Goal: Transaction & Acquisition: Purchase product/service

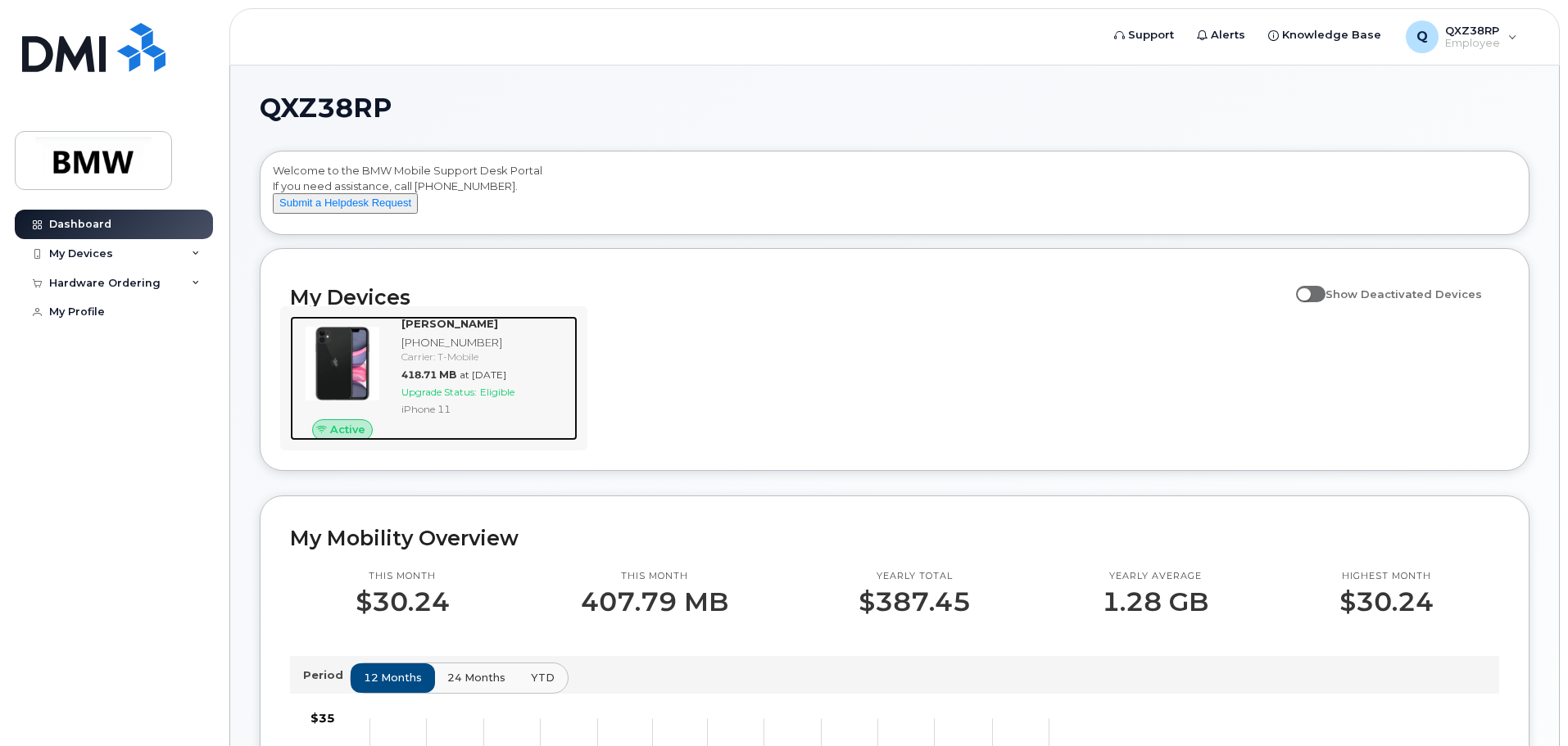
click at [474, 398] on span "Upgrade Status:" at bounding box center [440, 391] width 76 height 12
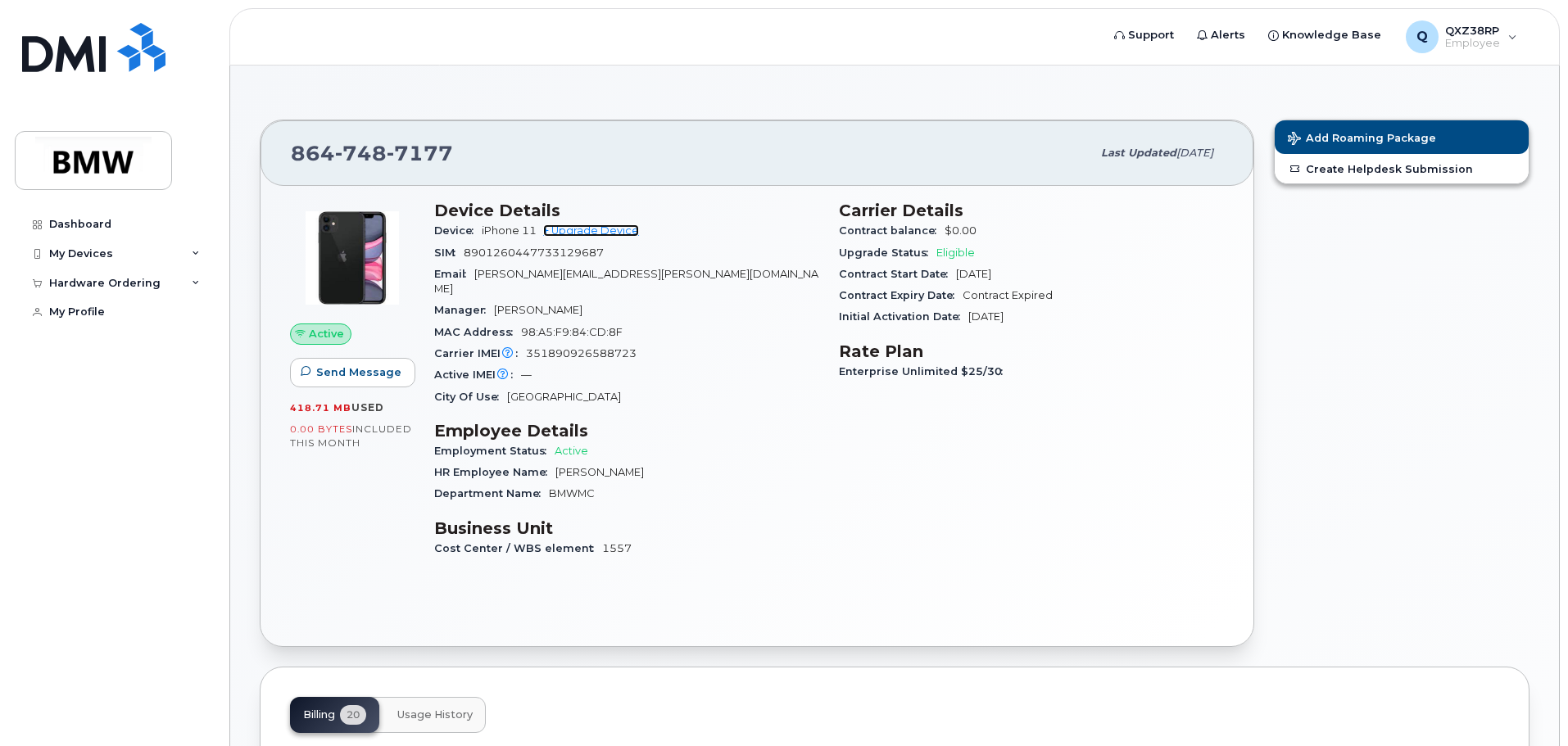
click at [611, 235] on link "+ Upgrade Device" at bounding box center [590, 230] width 96 height 12
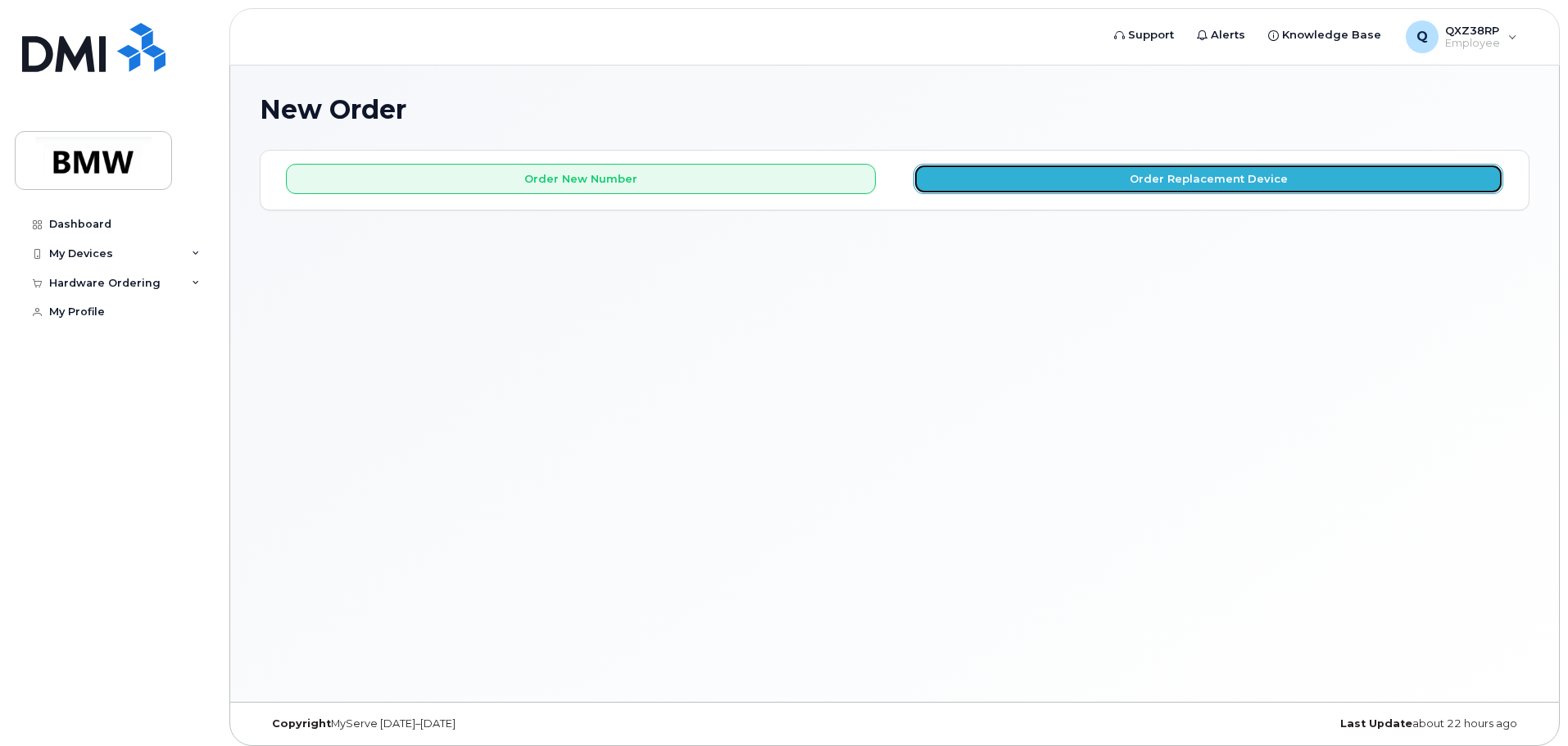
click at [1025, 177] on button "Order Replacement Device" at bounding box center [1209, 179] width 590 height 30
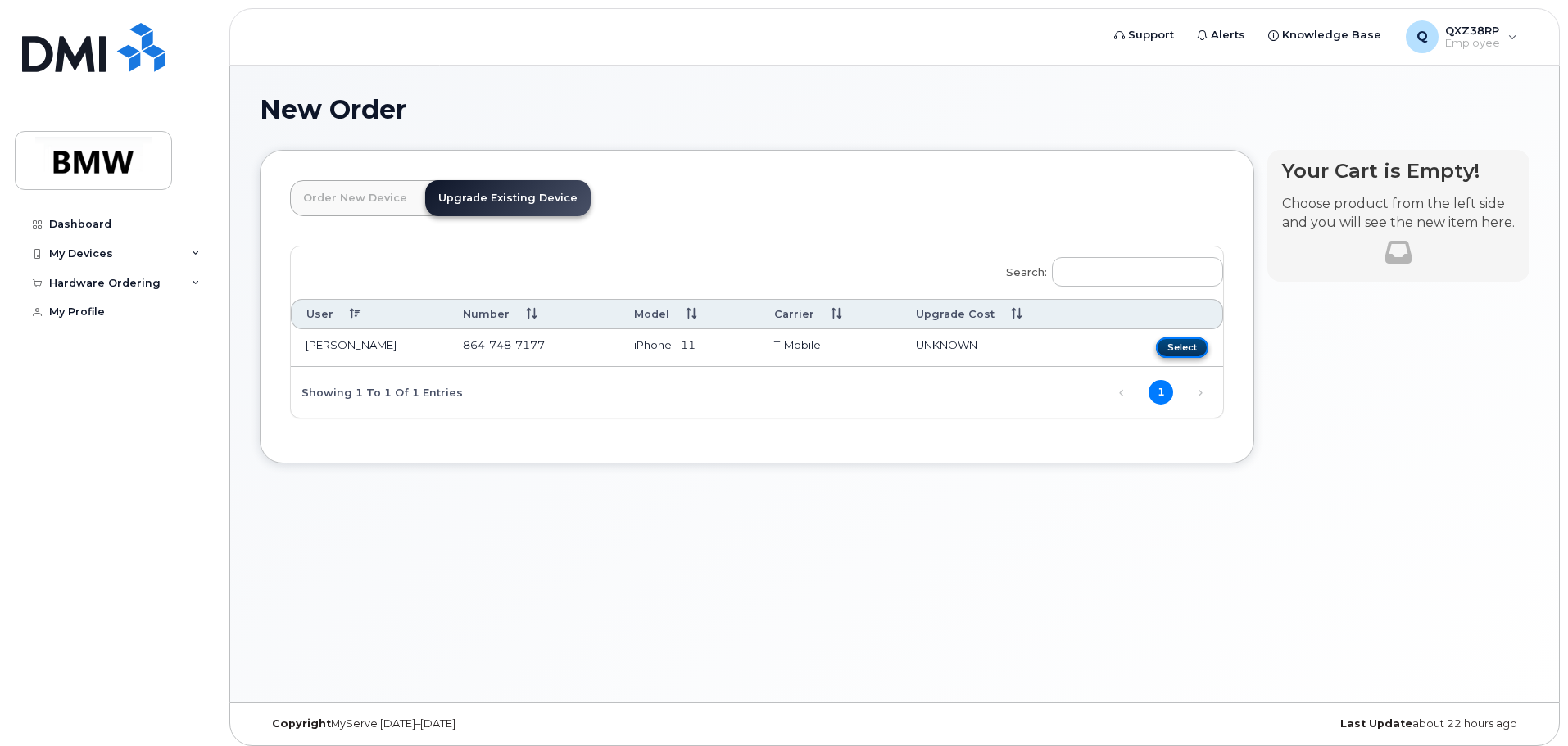
click at [1181, 349] on button "Select" at bounding box center [1182, 348] width 52 height 21
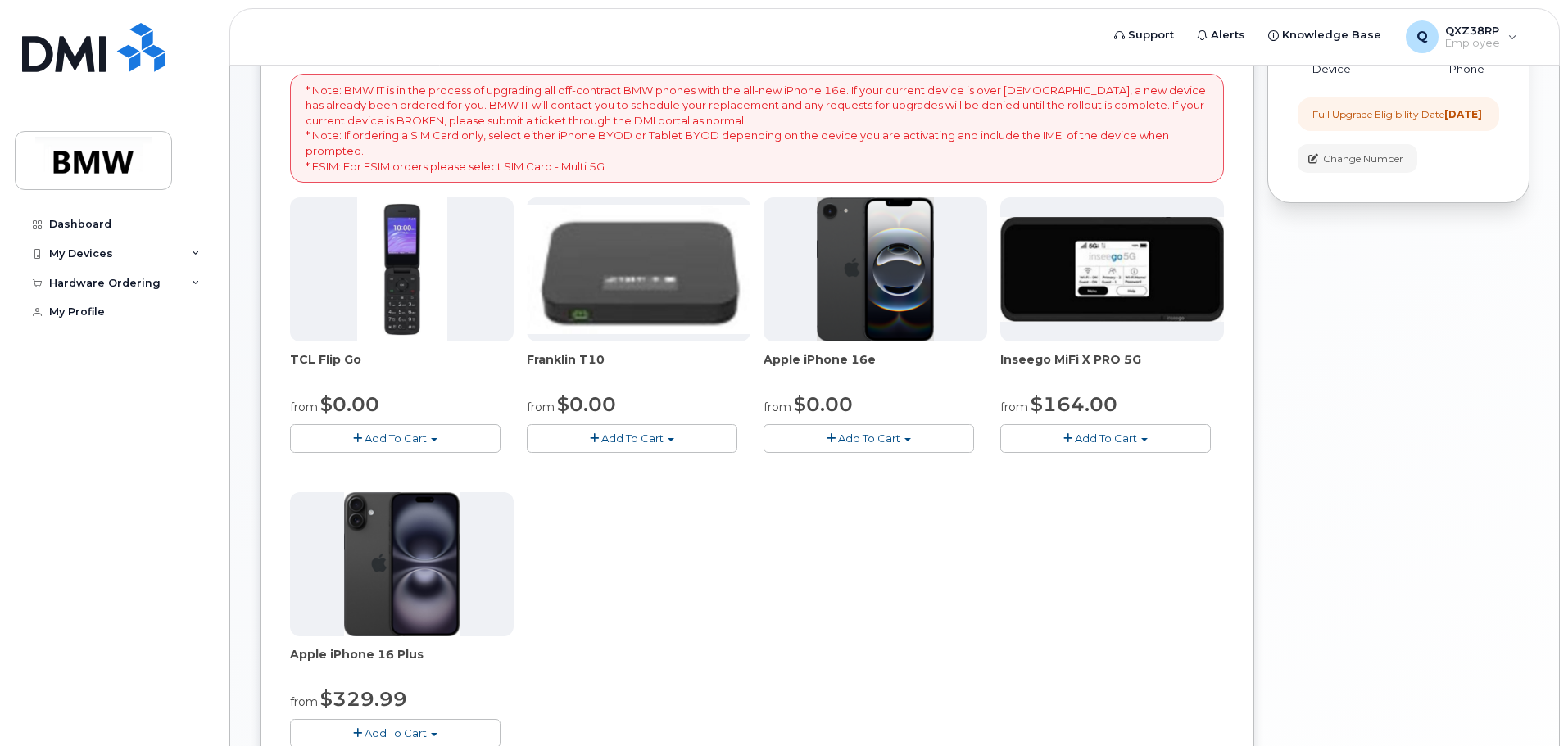
scroll to position [328, 0]
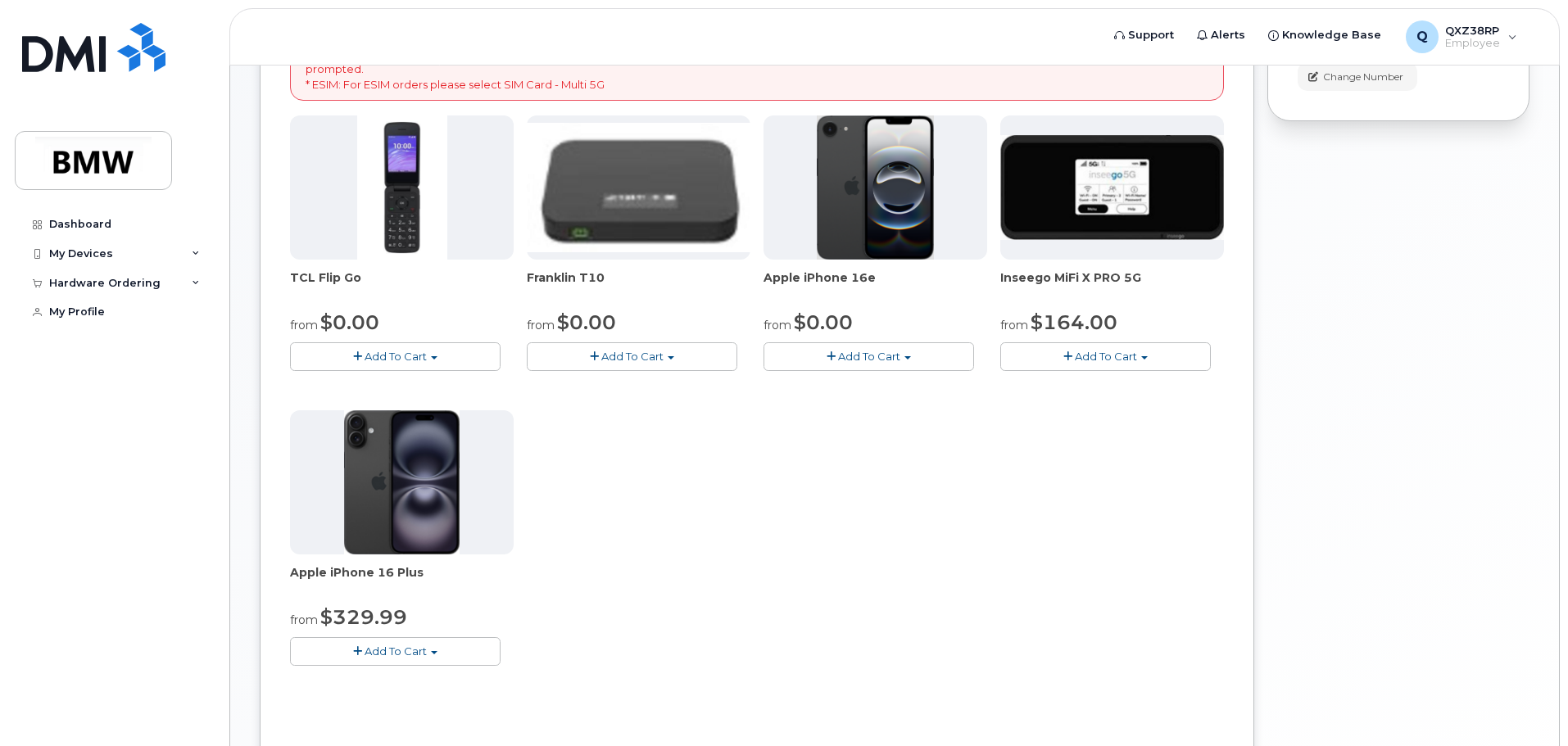
click at [877, 361] on span "Add To Cart" at bounding box center [869, 356] width 62 height 13
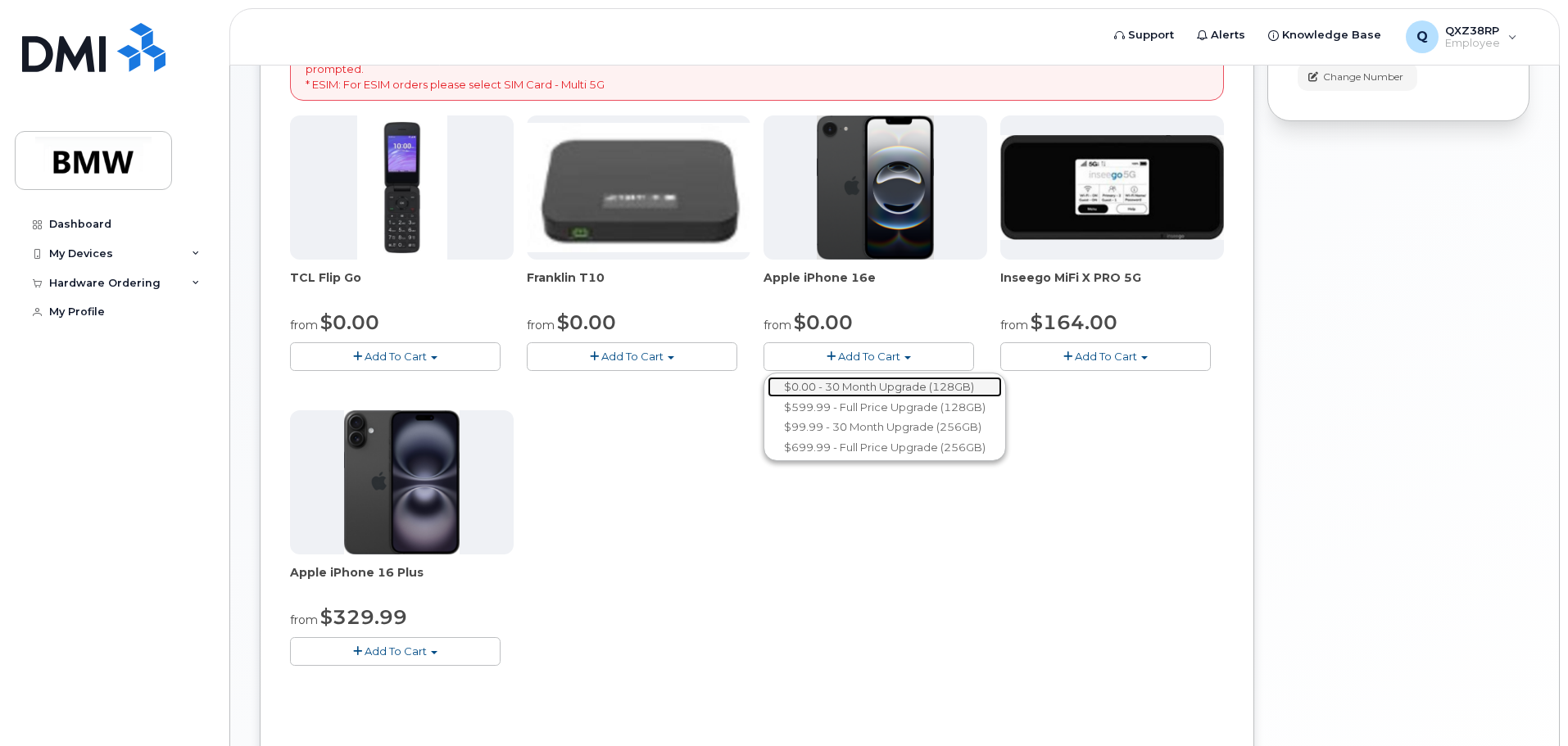
click at [875, 385] on link "$0.00 - 30 Month Upgrade (128GB)" at bounding box center [885, 388] width 235 height 21
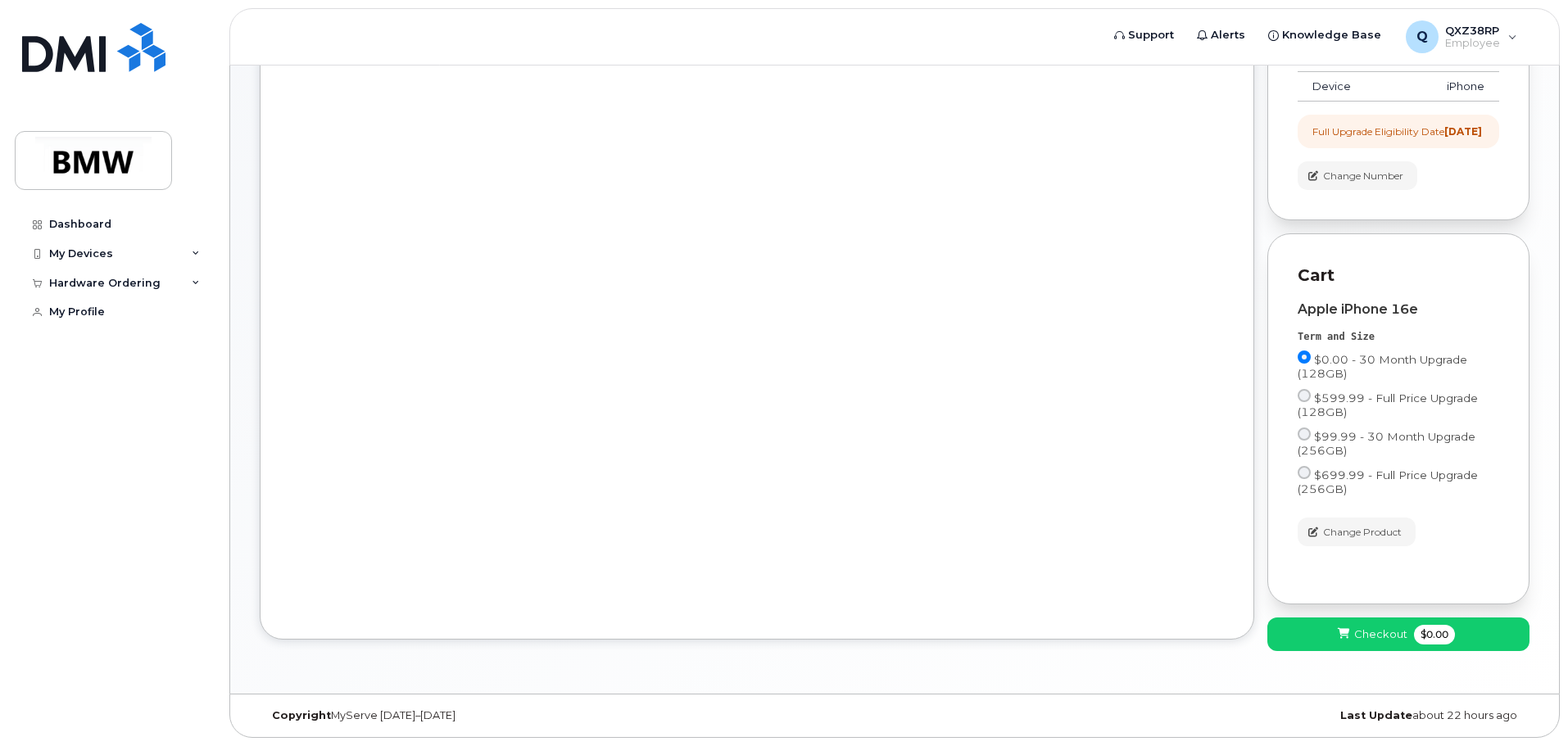
scroll to position [242, 0]
click at [1382, 638] on span "Checkout" at bounding box center [1381, 634] width 53 height 15
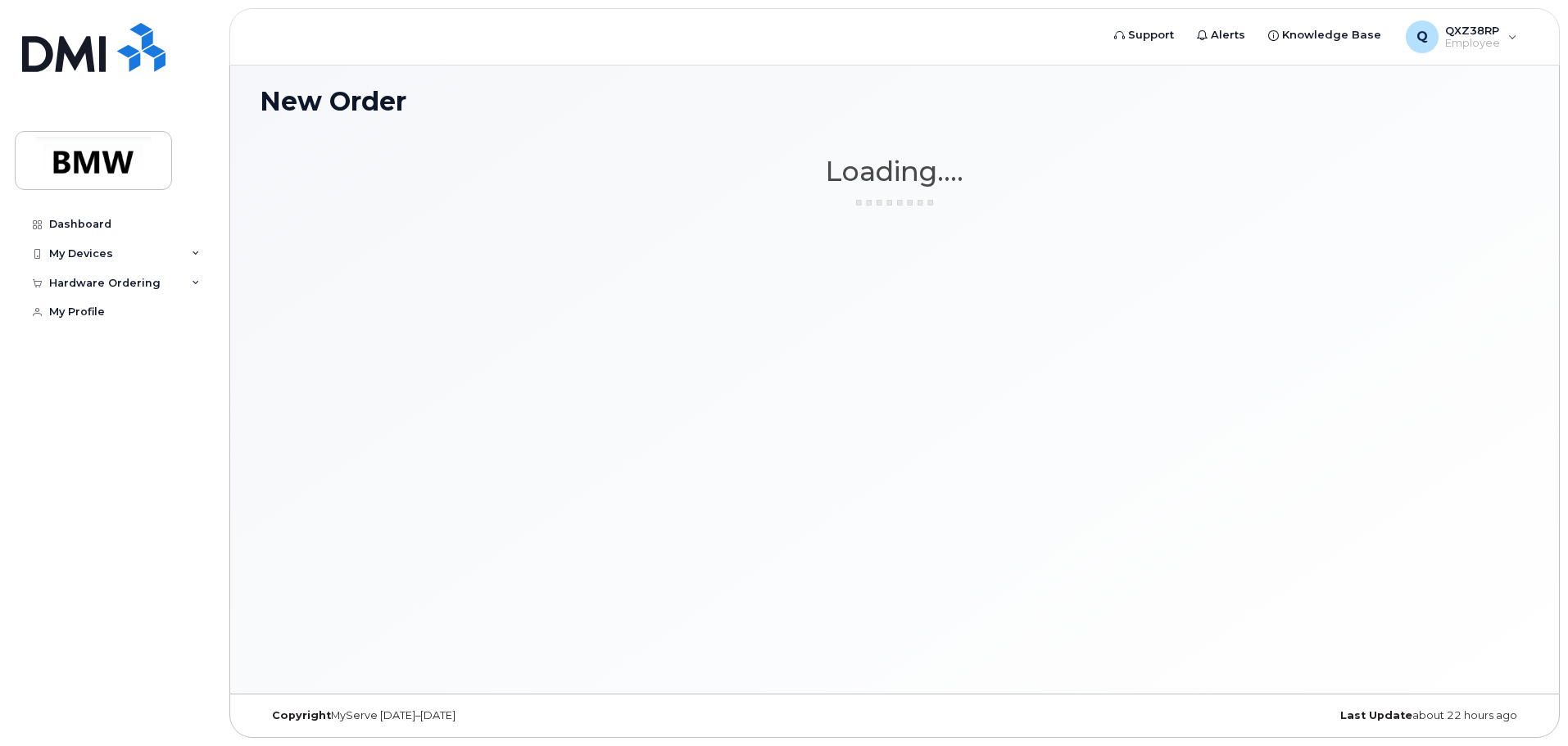
scroll to position [9, 0]
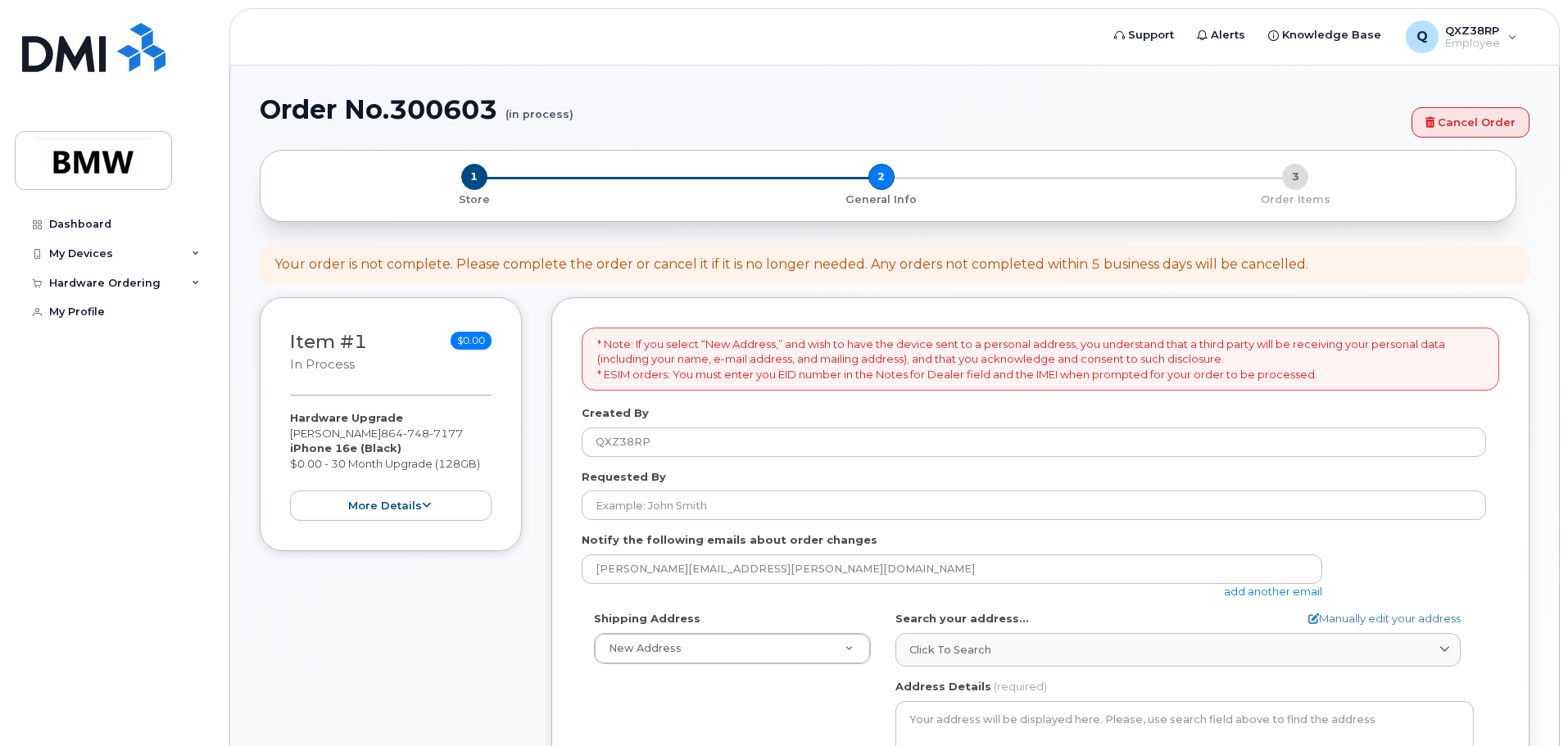
select select
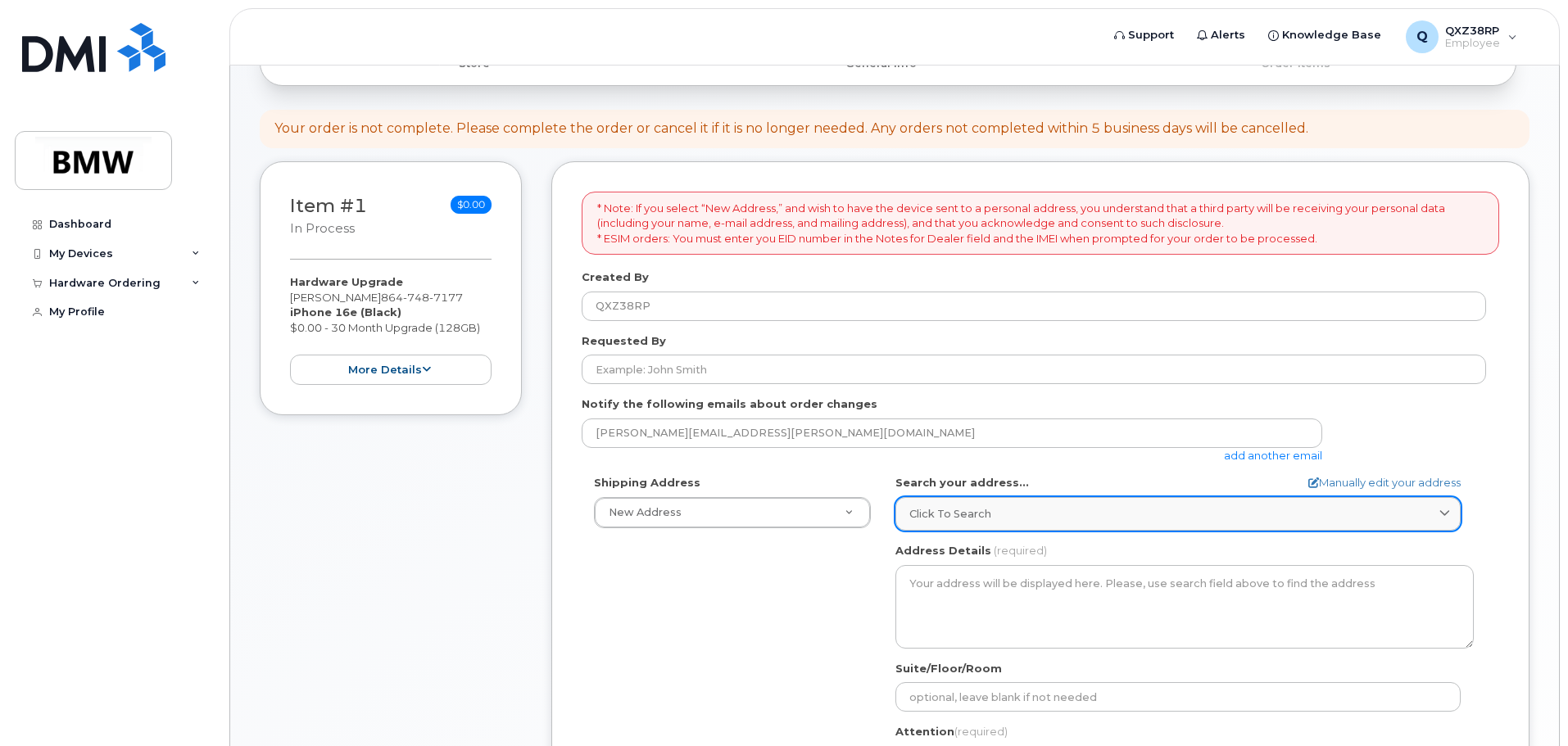
scroll to position [164, 0]
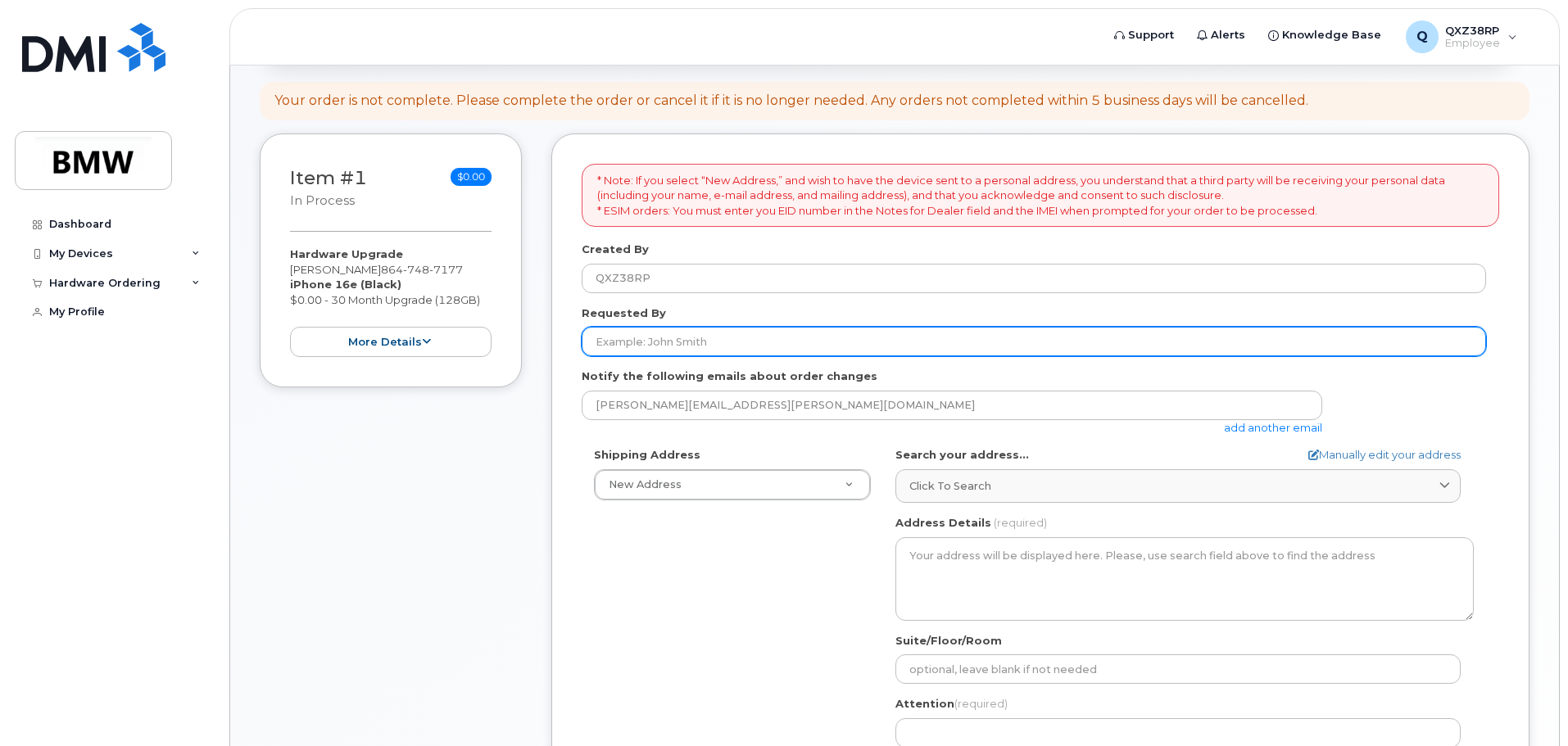
click at [637, 340] on input "Requested By" at bounding box center [1034, 341] width 905 height 29
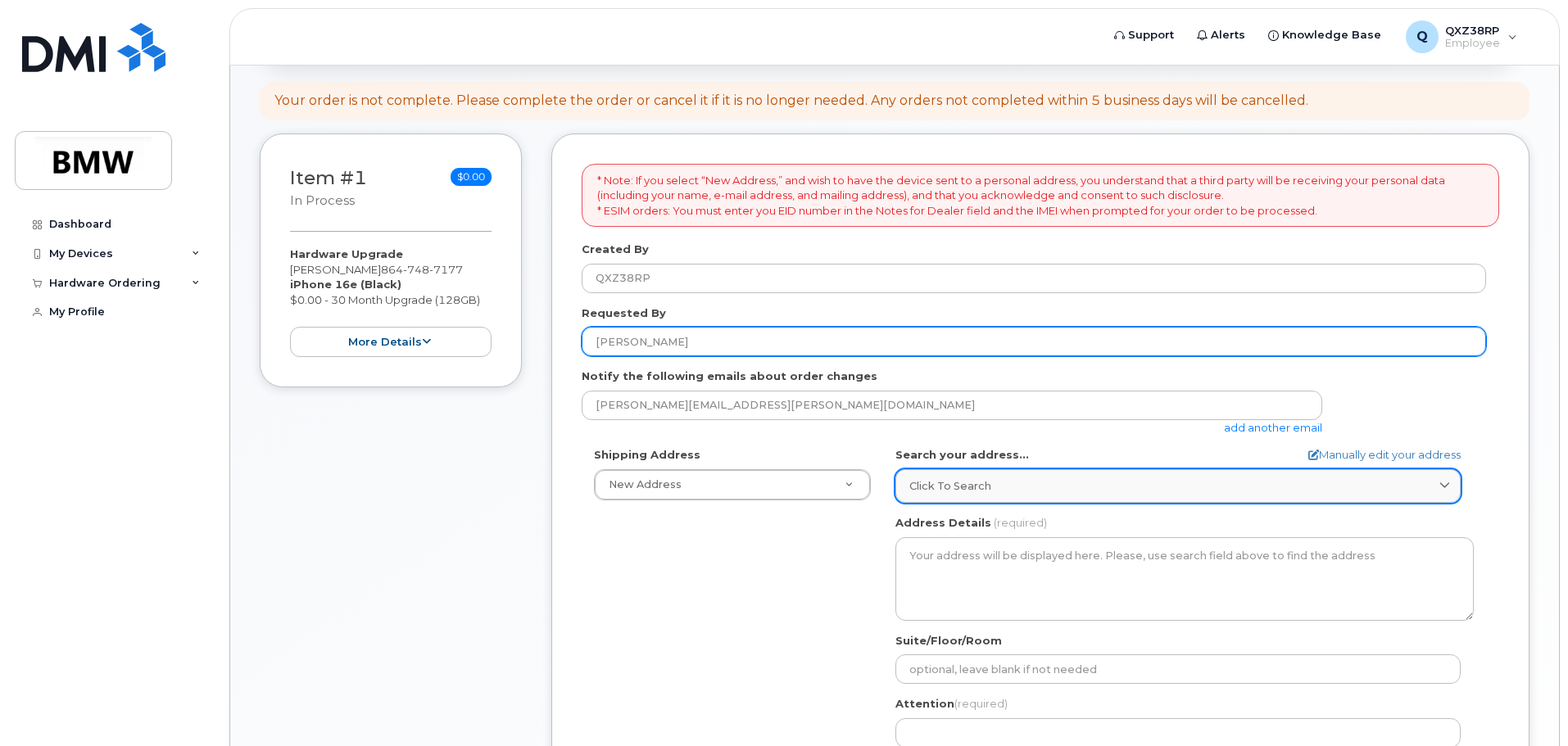
type input "[PERSON_NAME]"
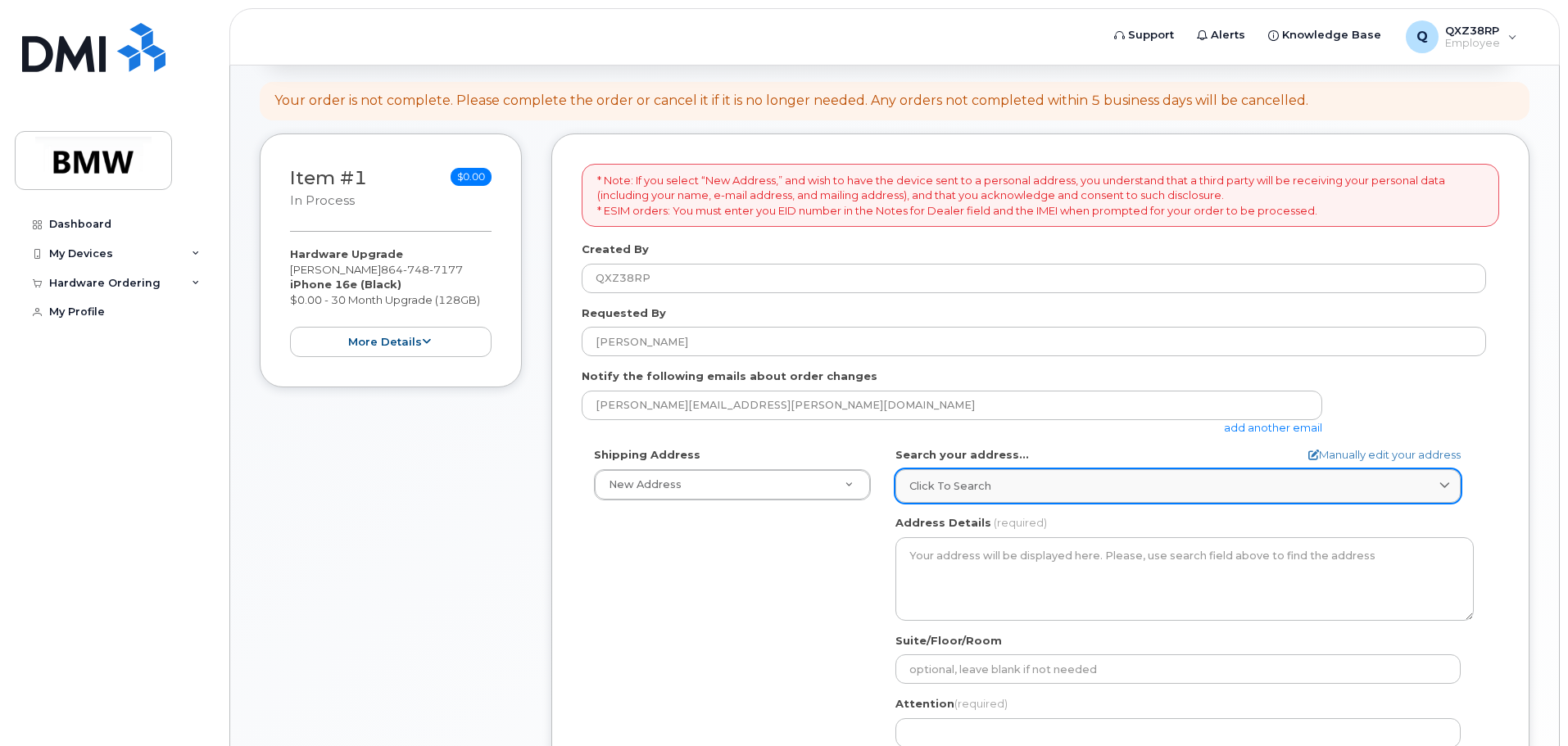
click at [985, 480] on span "Click to search" at bounding box center [950, 486] width 82 height 15
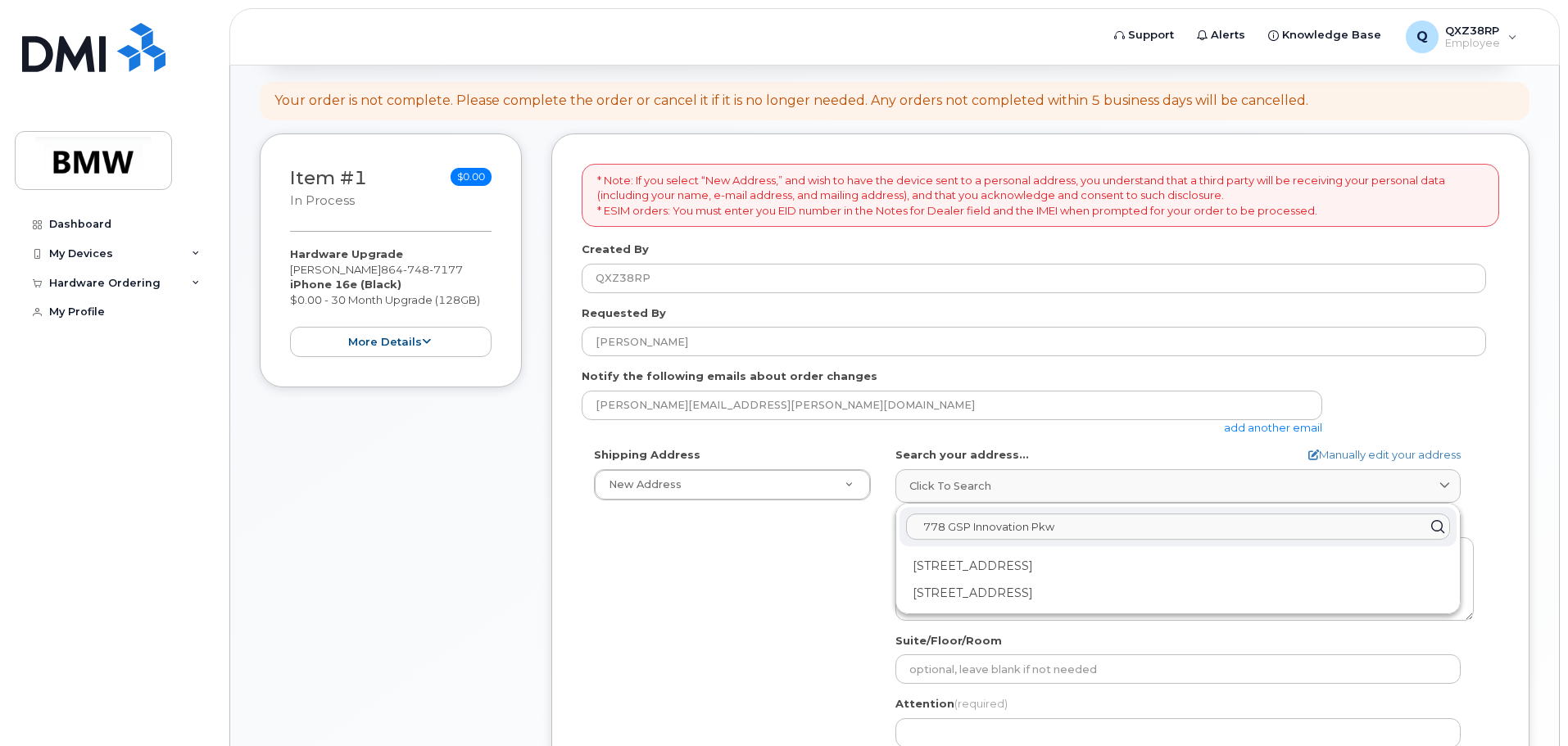
type input "[STREET_ADDRESS]"
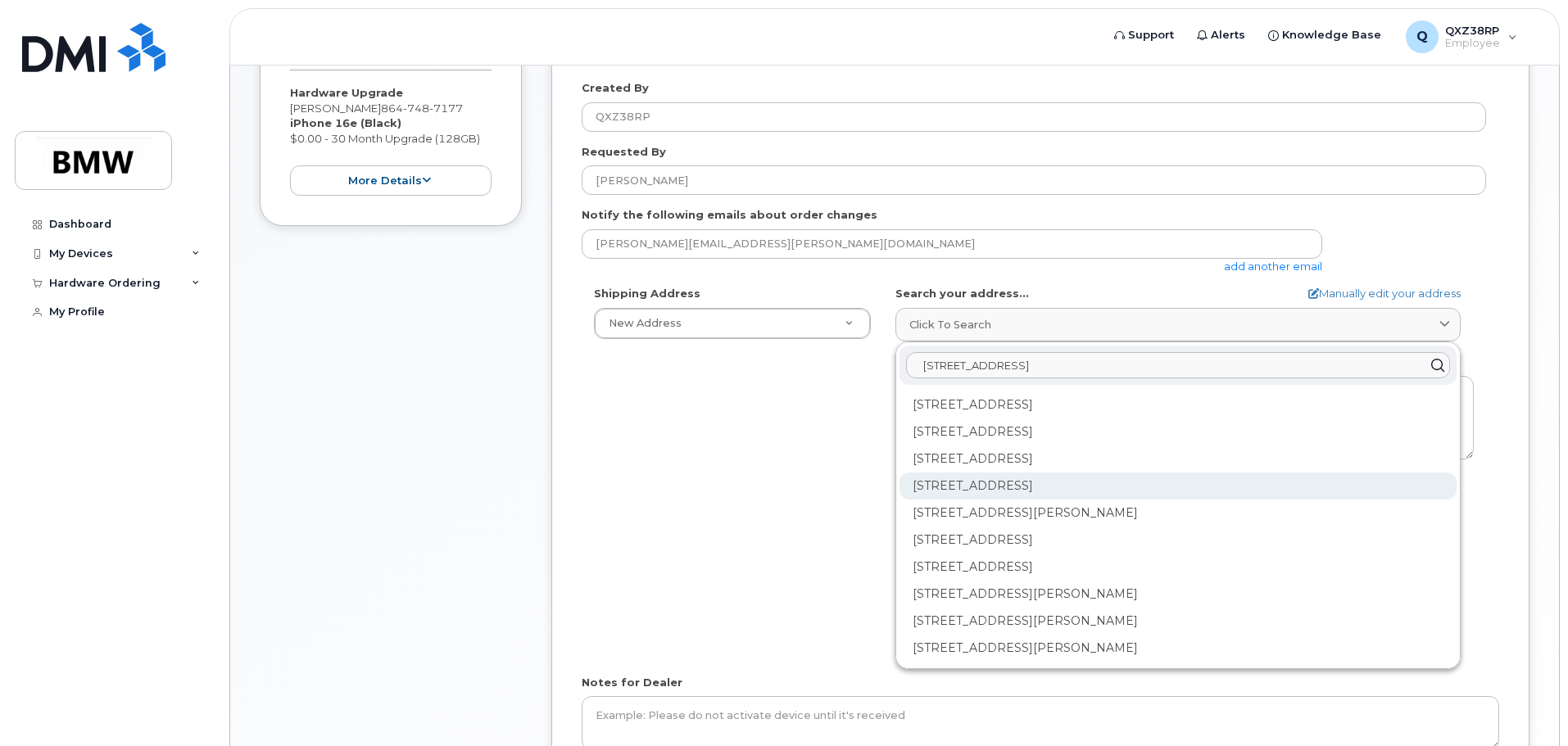
scroll to position [328, 0]
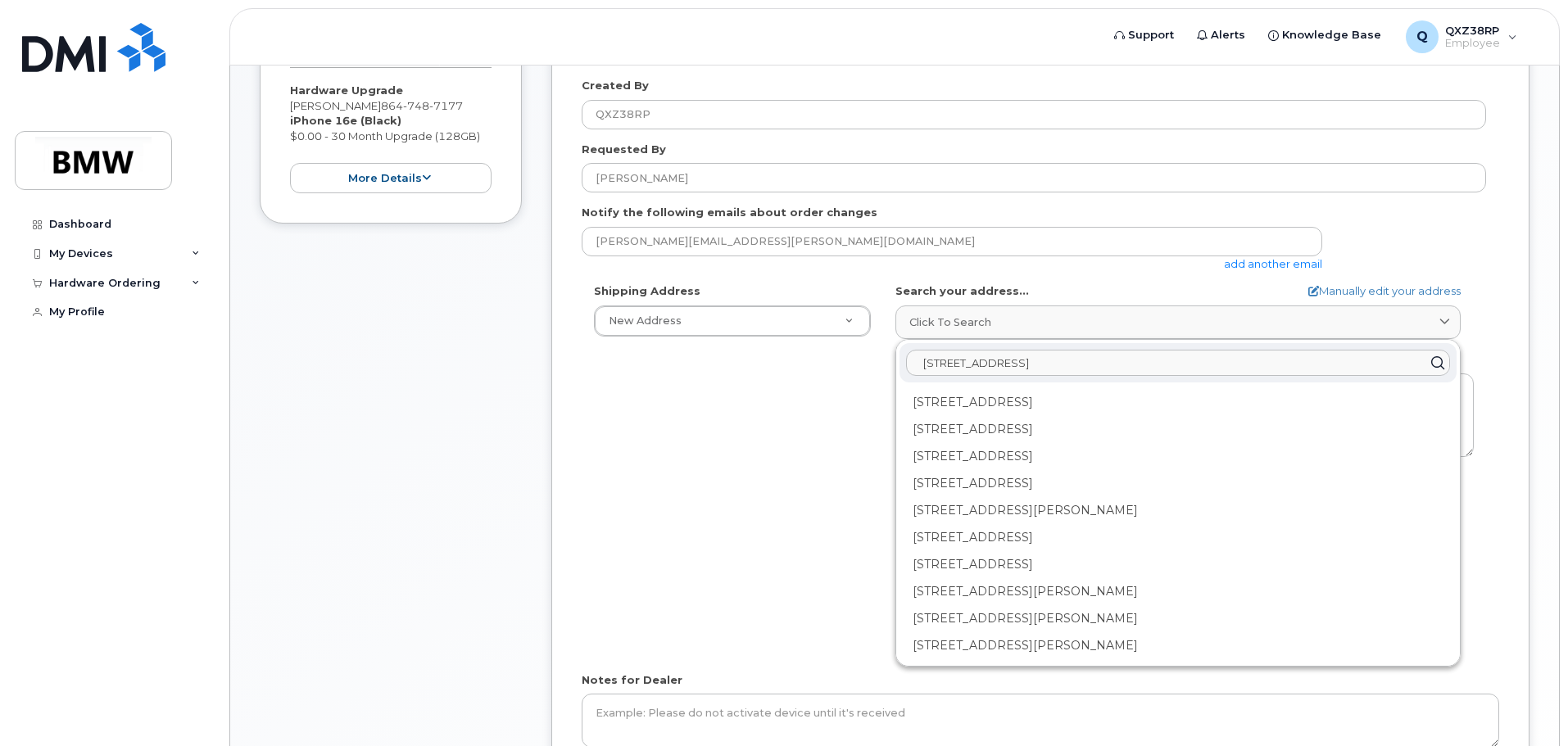
drag, startPoint x: 1096, startPoint y: 363, endPoint x: 899, endPoint y: 361, distance: 197.0
click at [894, 369] on div "AB Search your address... Manually edit your address Click to search 778 GSP In…" at bounding box center [1185, 472] width 603 height 376
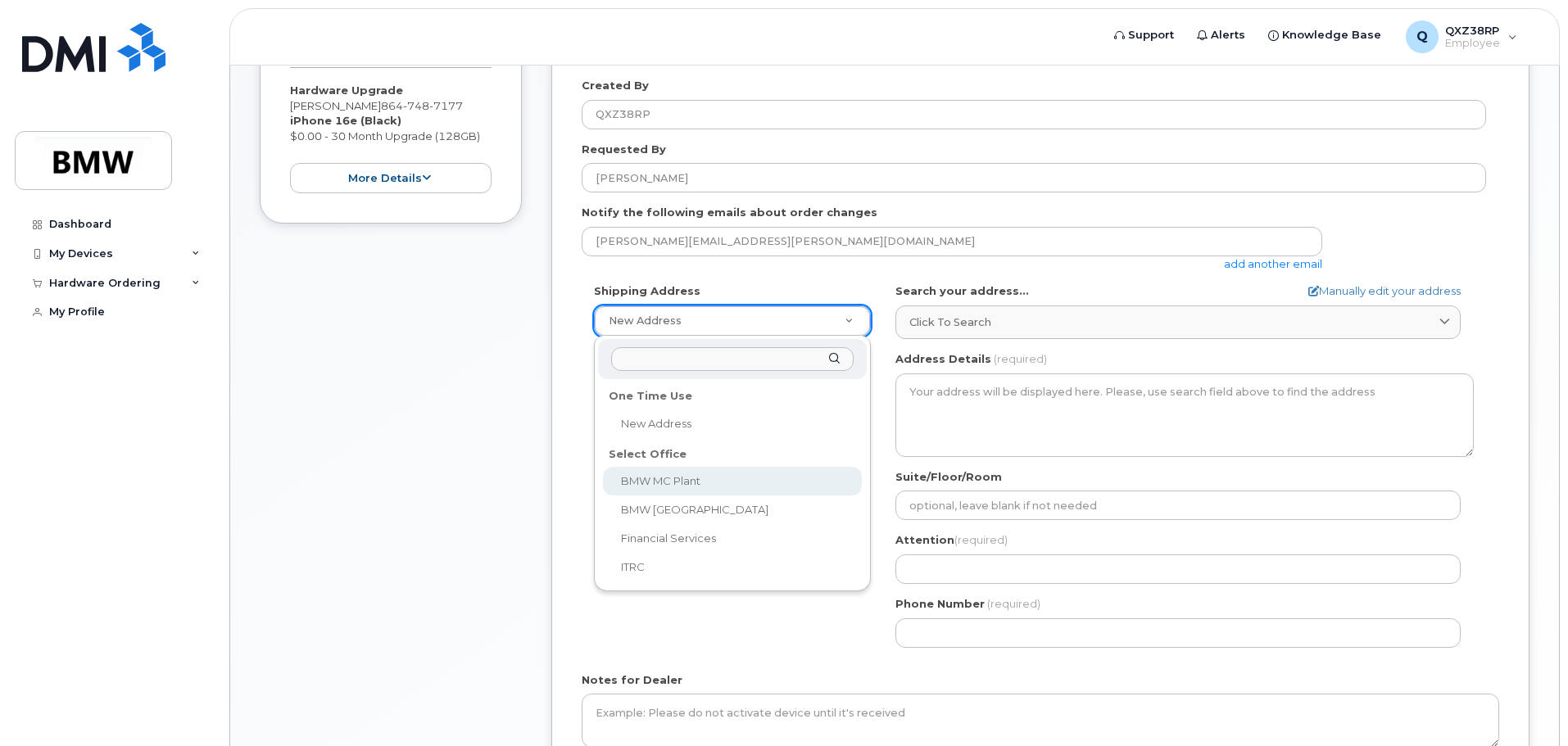
select select
type textarea "1400 Highway 101 S GREER SC 29651-6731 UNITED STATES Greer South Carolina 29651…"
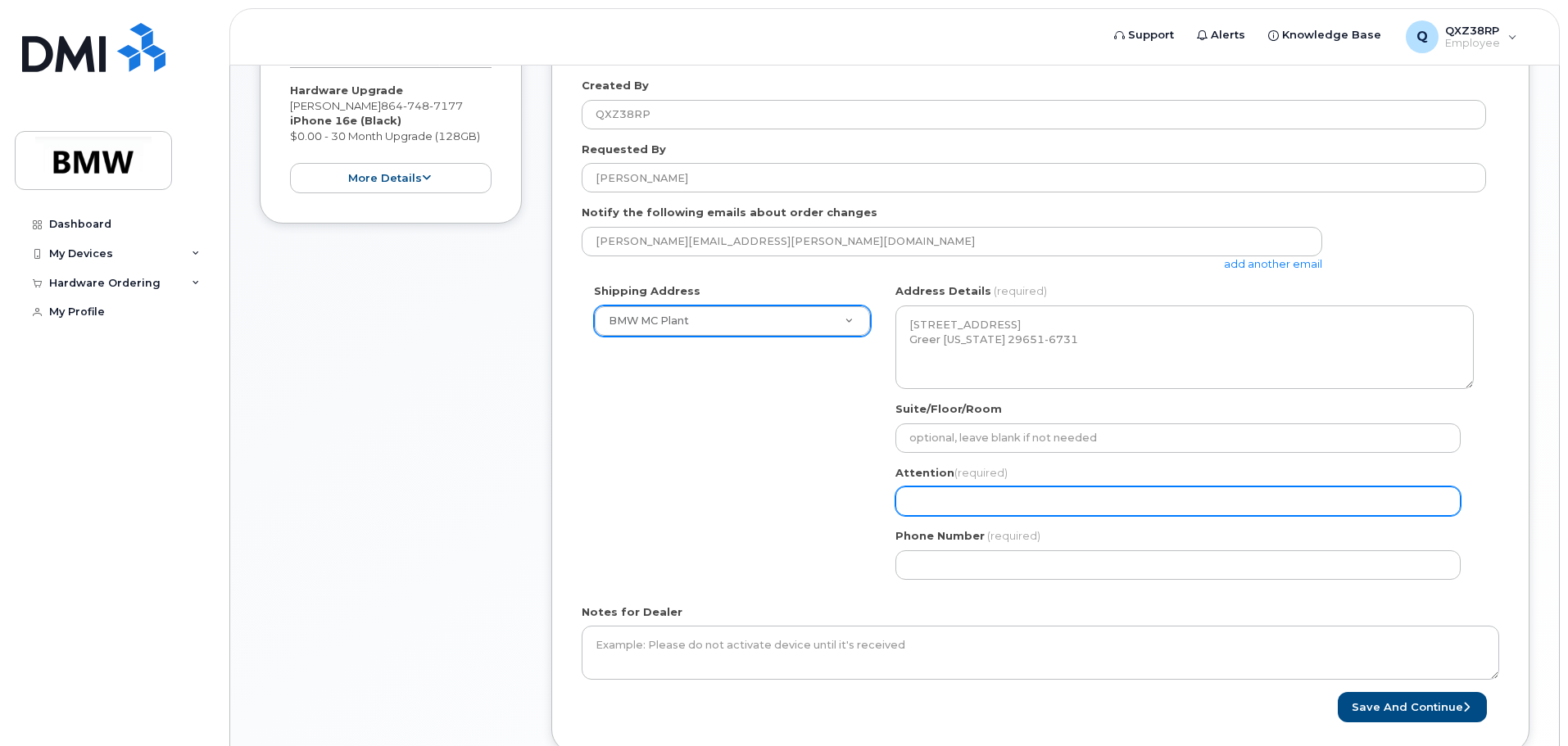
click at [963, 499] on input "Attention (required)" at bounding box center [1178, 501] width 566 height 29
select select
type input "T"
select select
type input "Ti"
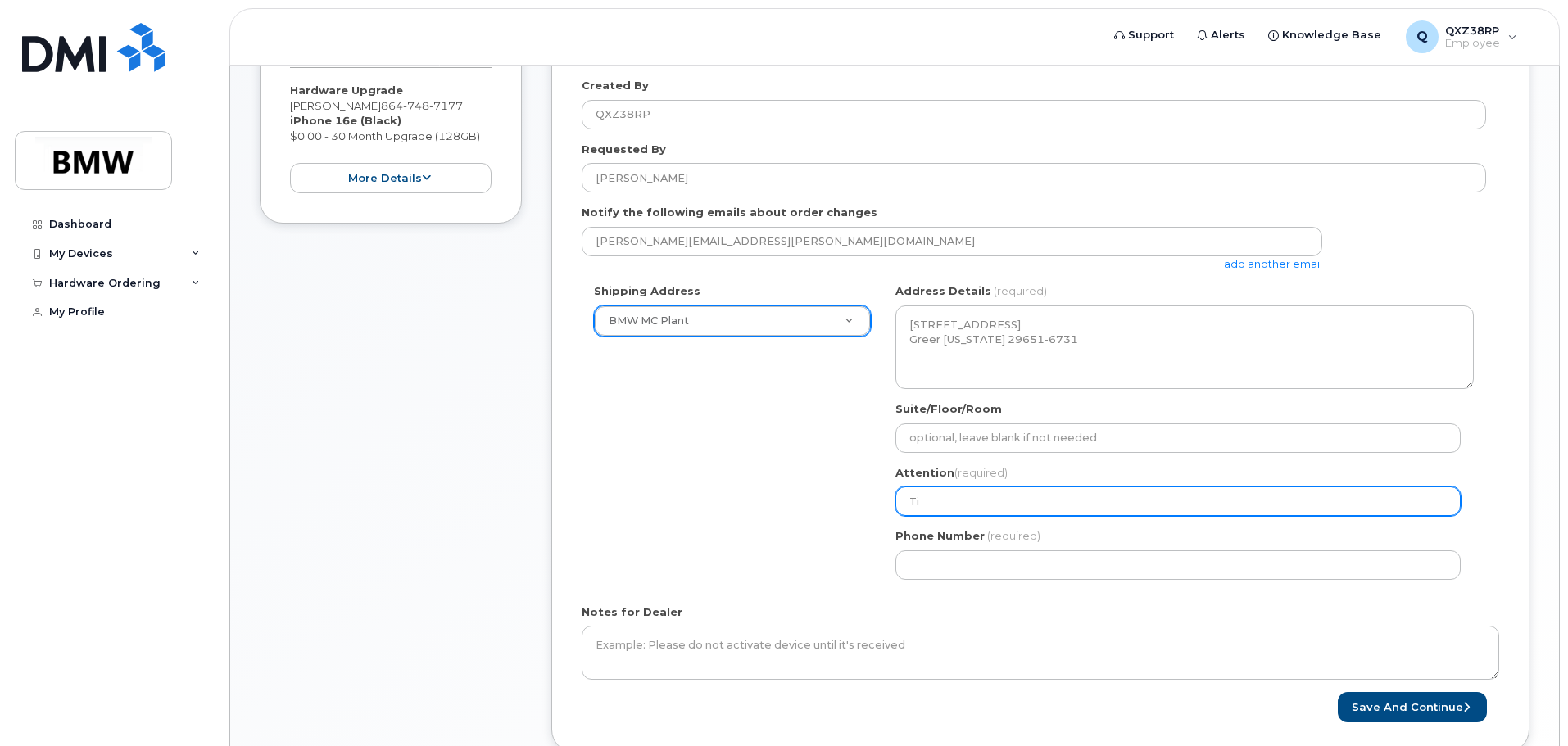
select select
type input "Tif"
select select
type input "Tiff"
select select
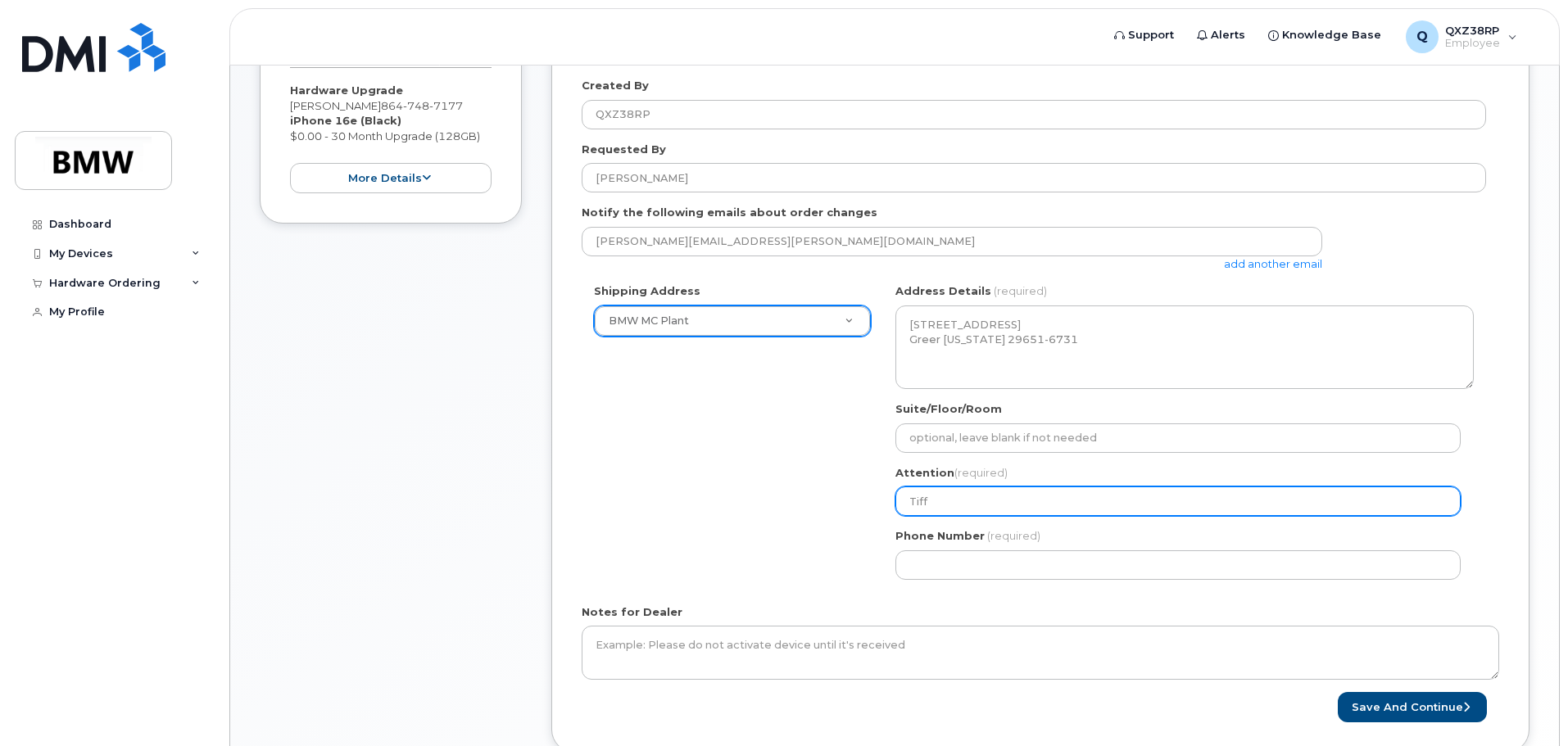
type input "Tiffa"
select select
type input "Tiffan"
select select
type input "Tiffany"
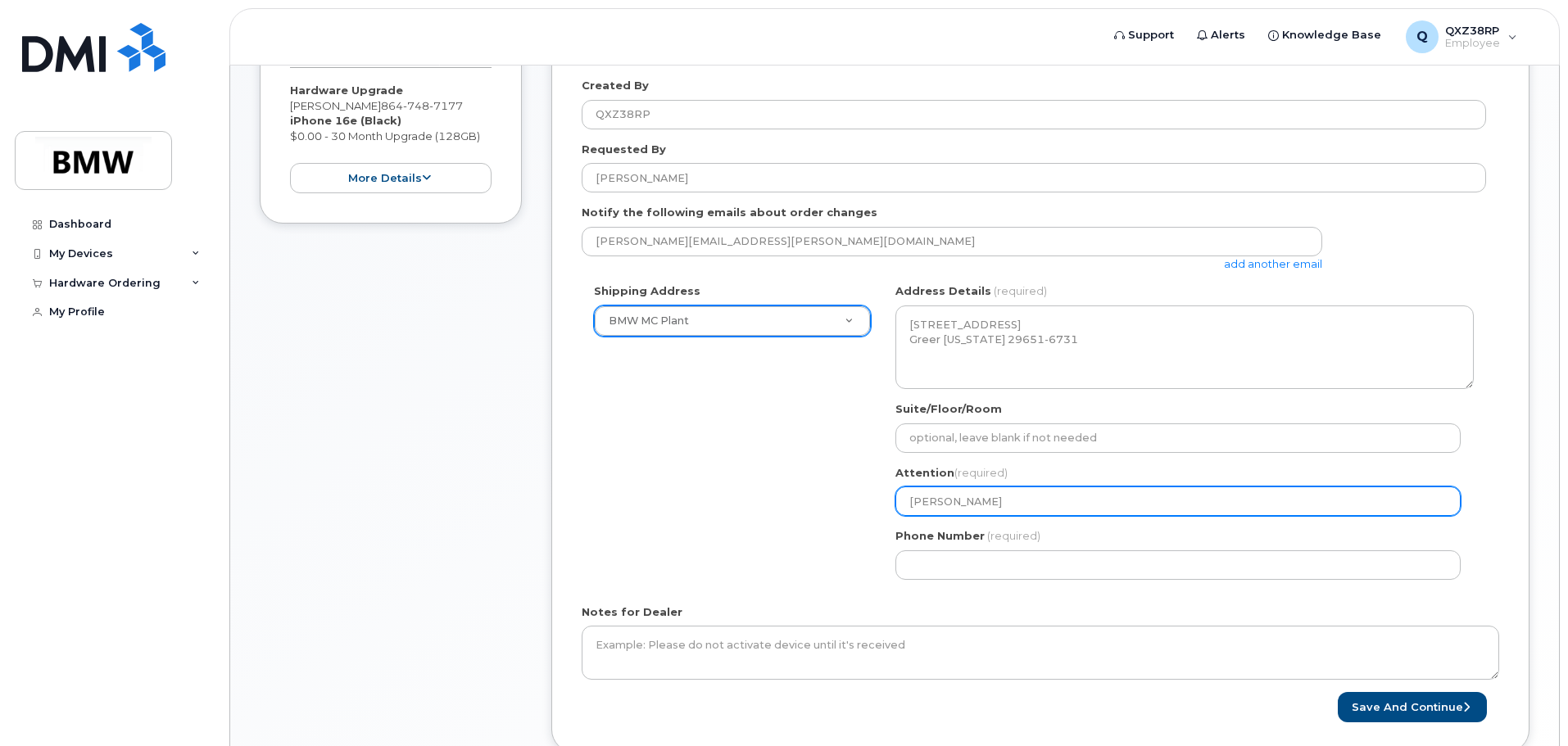
select select
type input "Tiffany A"
select select
type input "Tiffany Ar"
select select
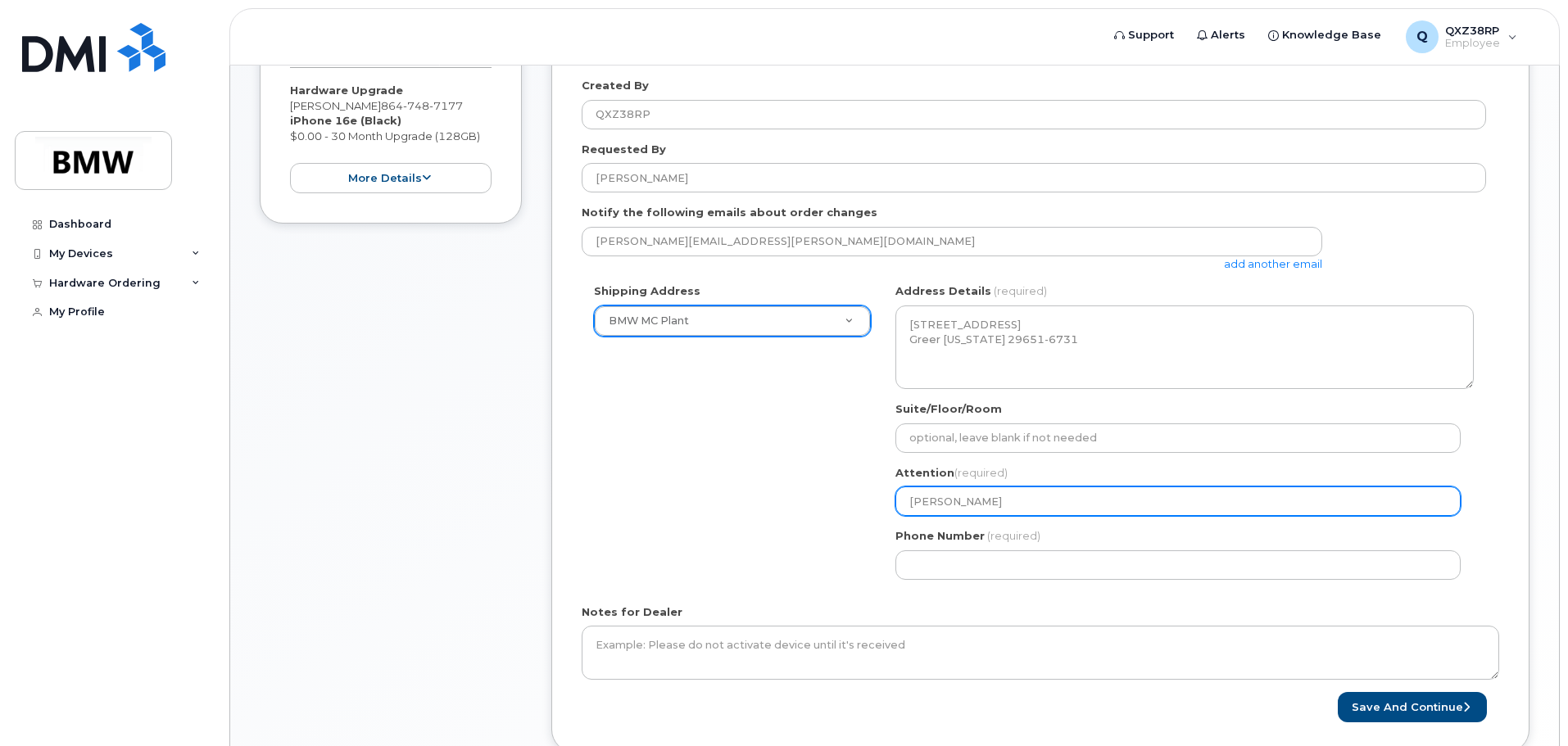
type input "Tiffany Arc"
select select
type input "Tiffany Arch"
select select
type input "Tiffany Arche"
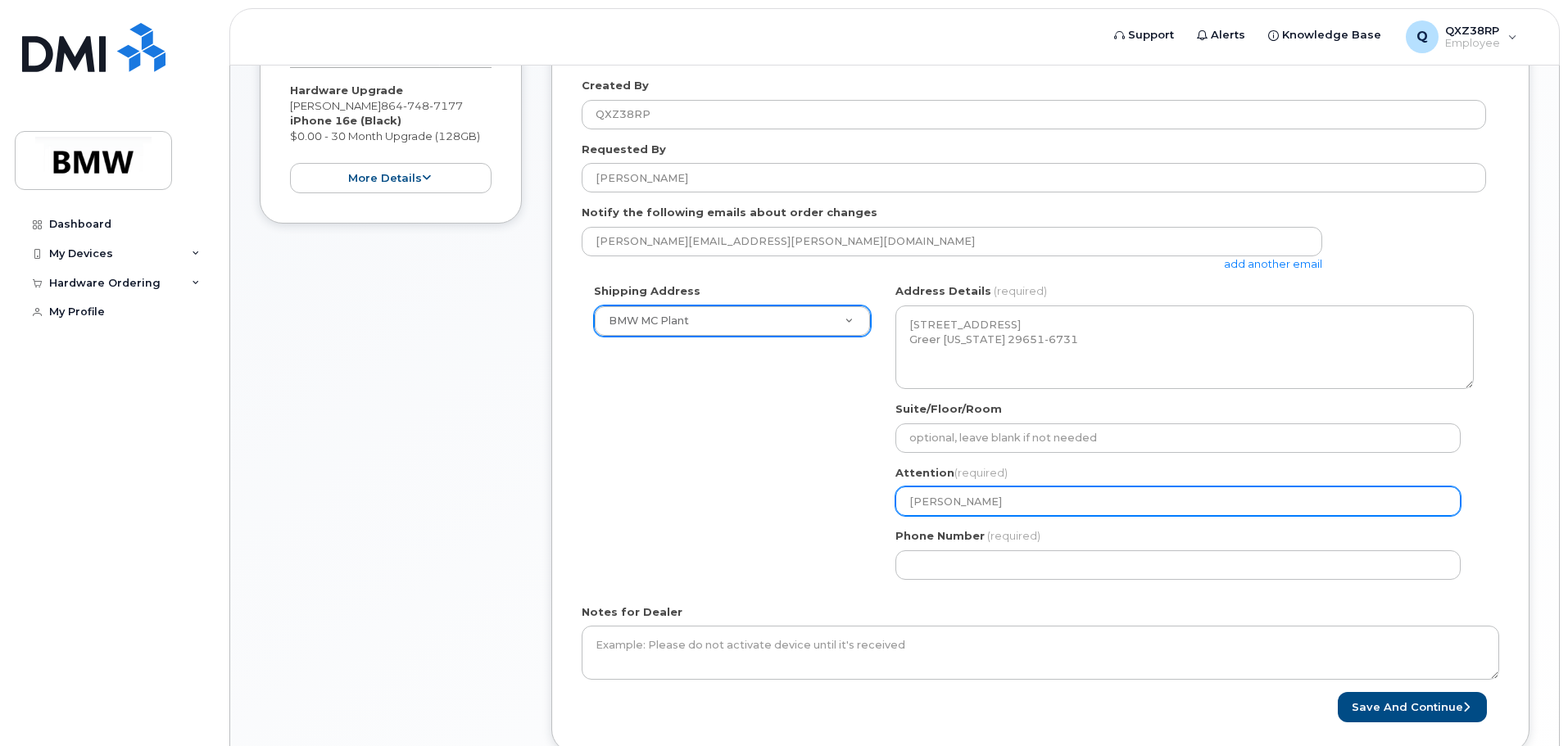
select select
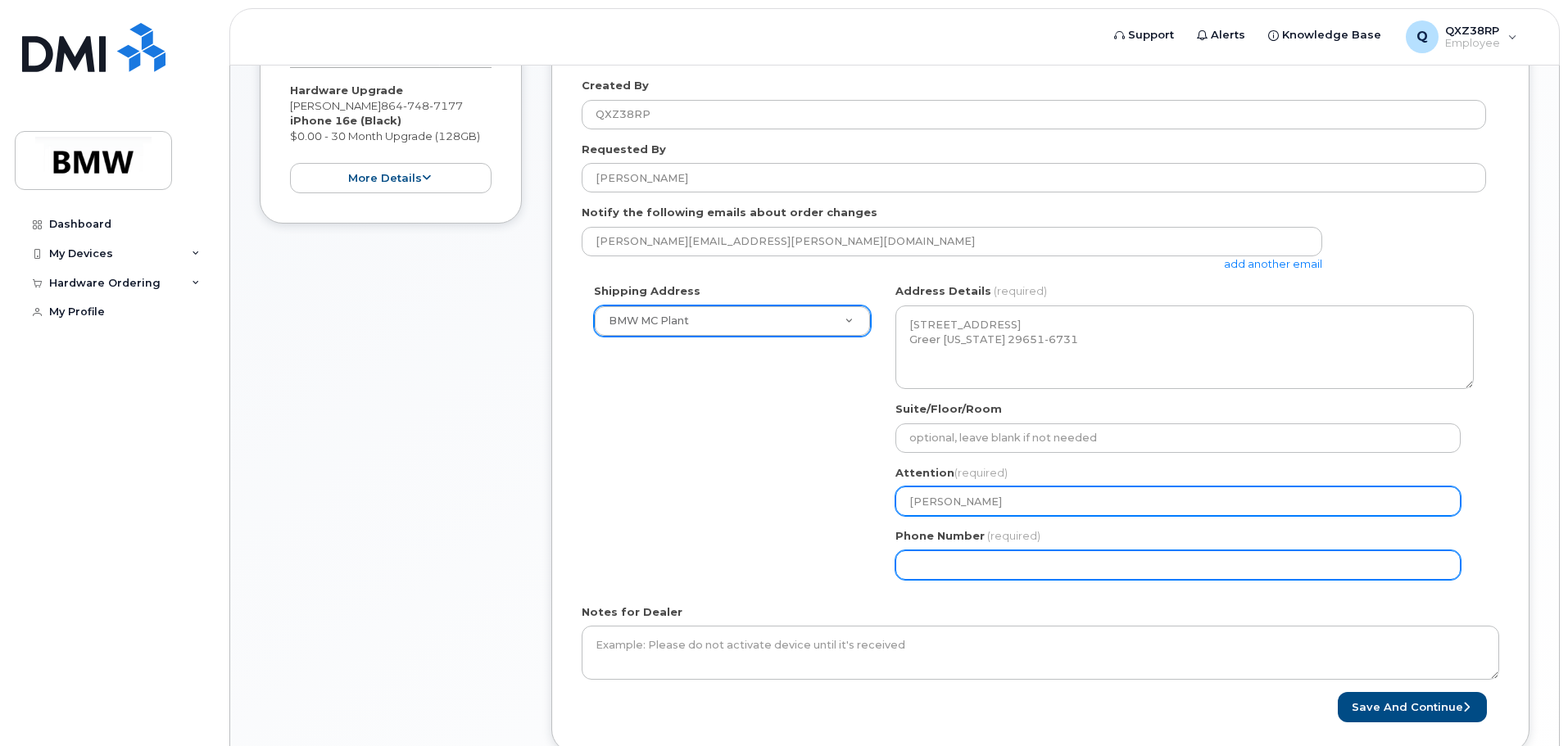
type input "[PERSON_NAME]"
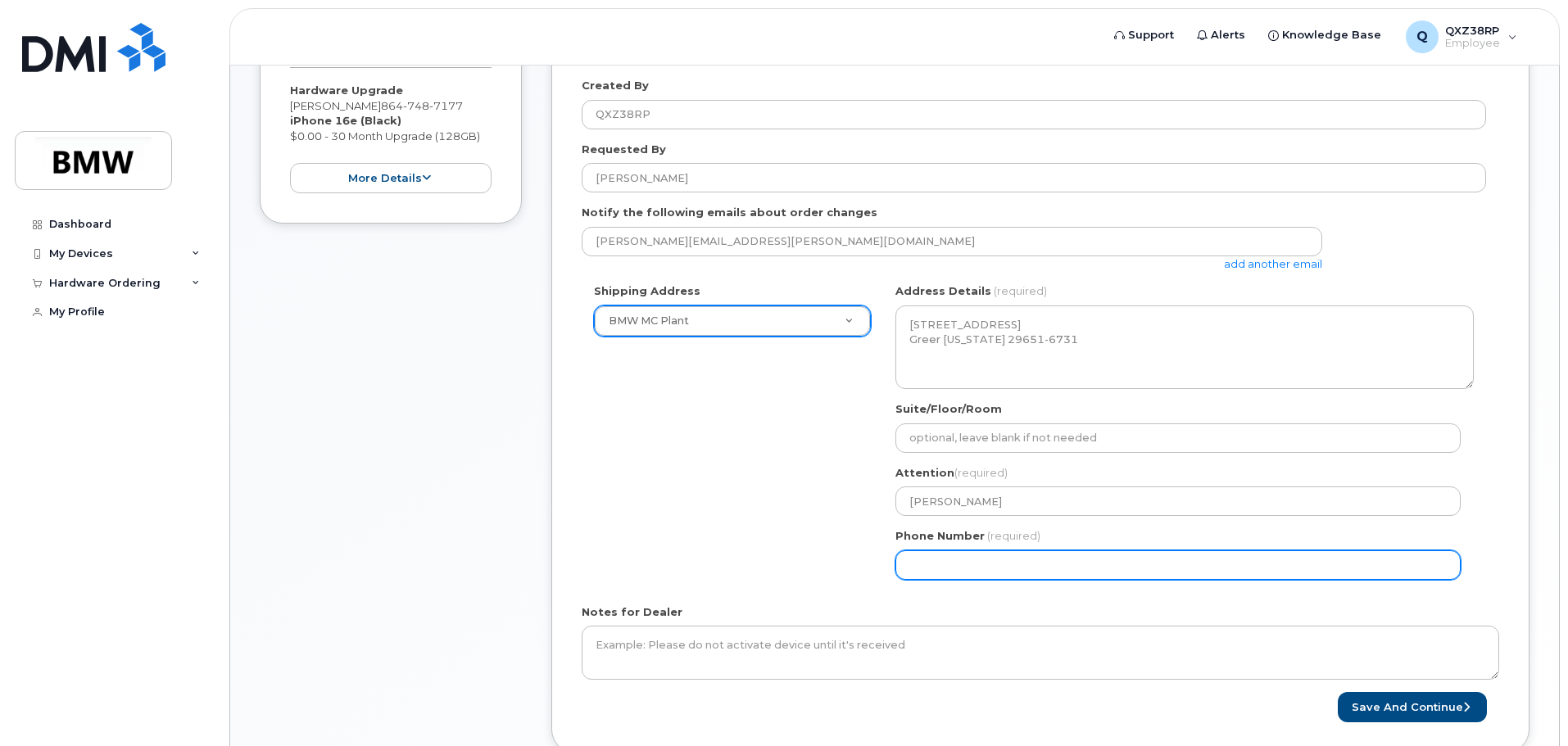
click at [997, 563] on input "Phone Number" at bounding box center [1178, 564] width 566 height 29
select select
type input "864748714"
select select
type input "8647487144"
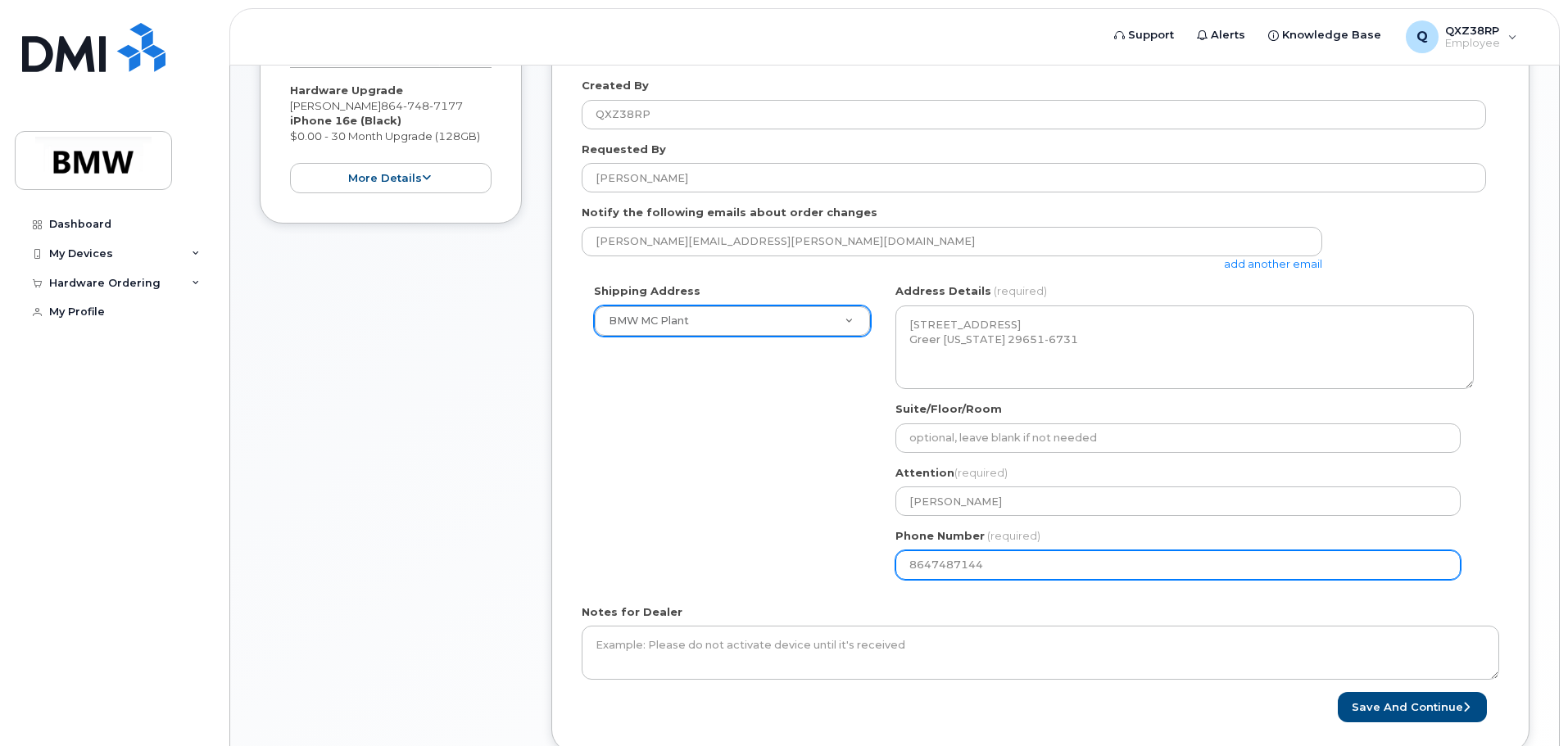
select select
type input "864748717"
select select
type input "8647487177"
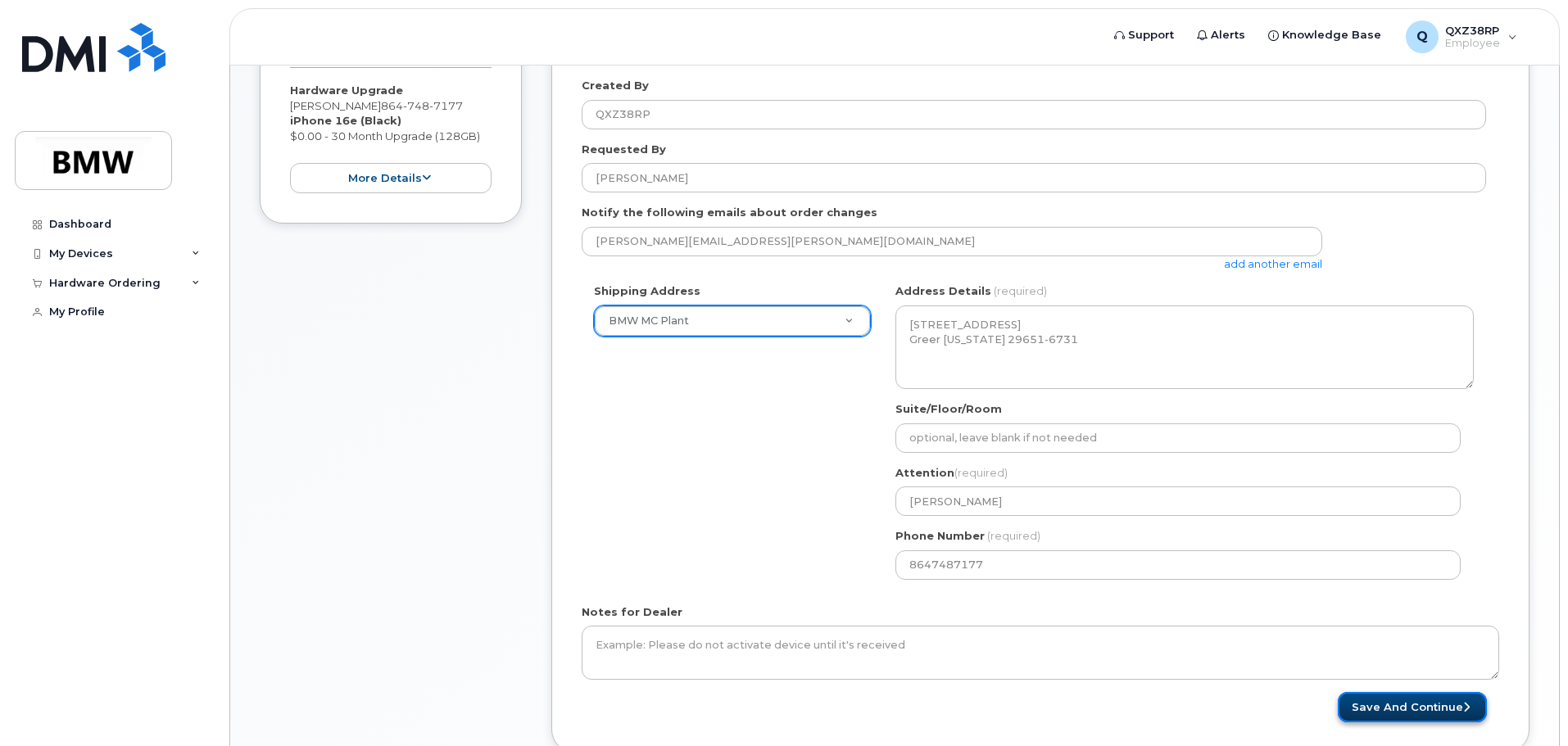
click at [1408, 711] on button "Save and Continue" at bounding box center [1413, 707] width 149 height 30
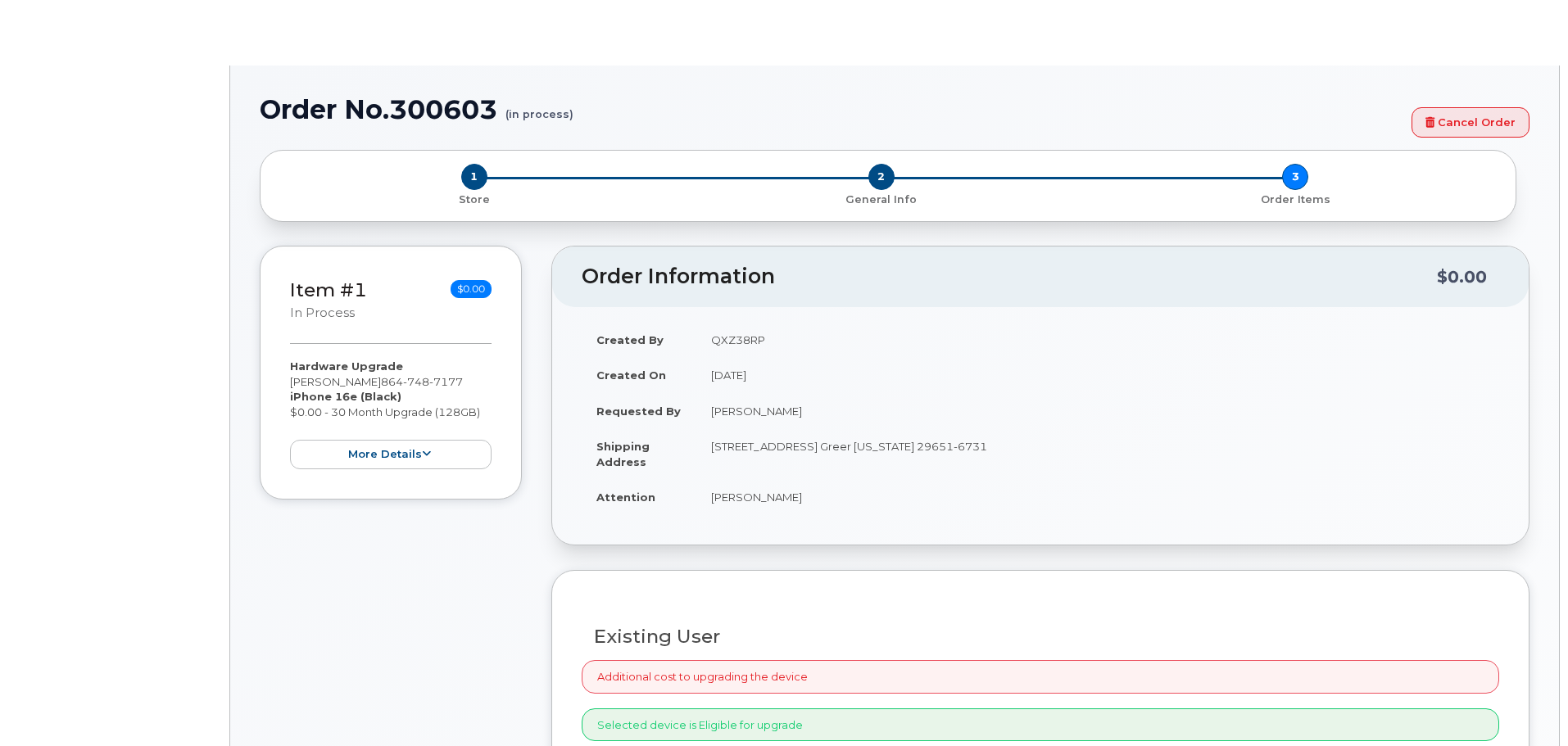
select select "1895479"
type input "1905353"
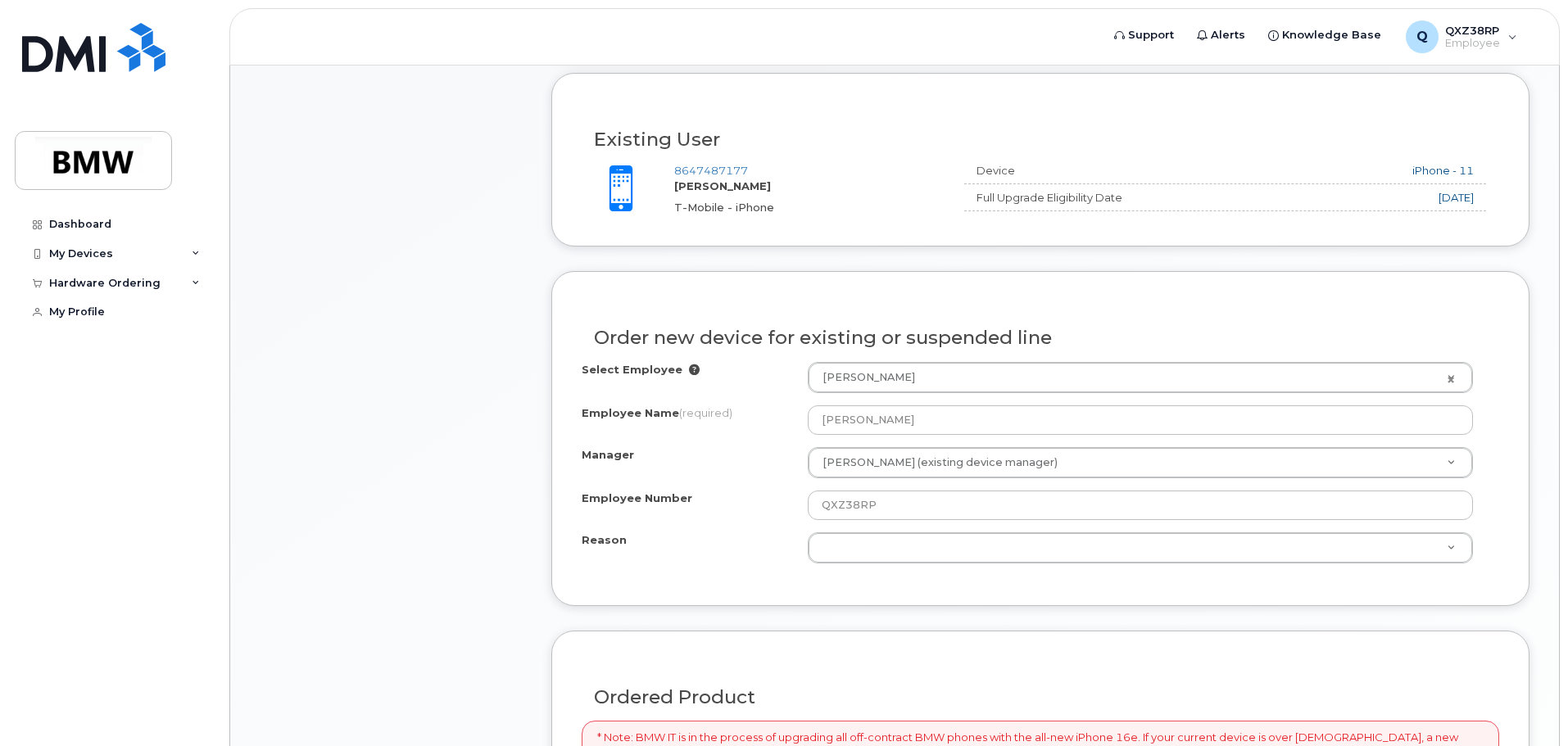
scroll to position [574, 0]
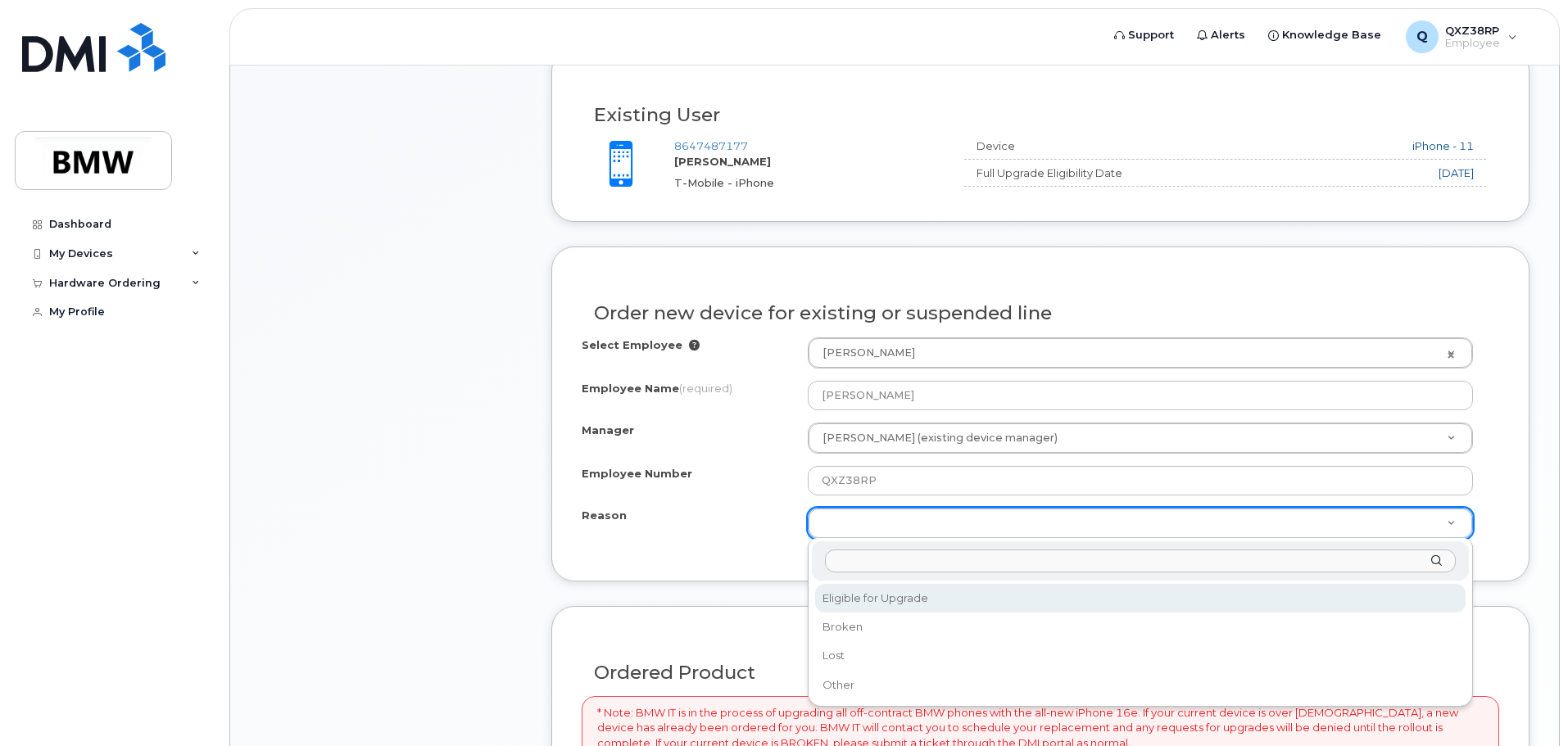
select select "eligible_for_upgrade"
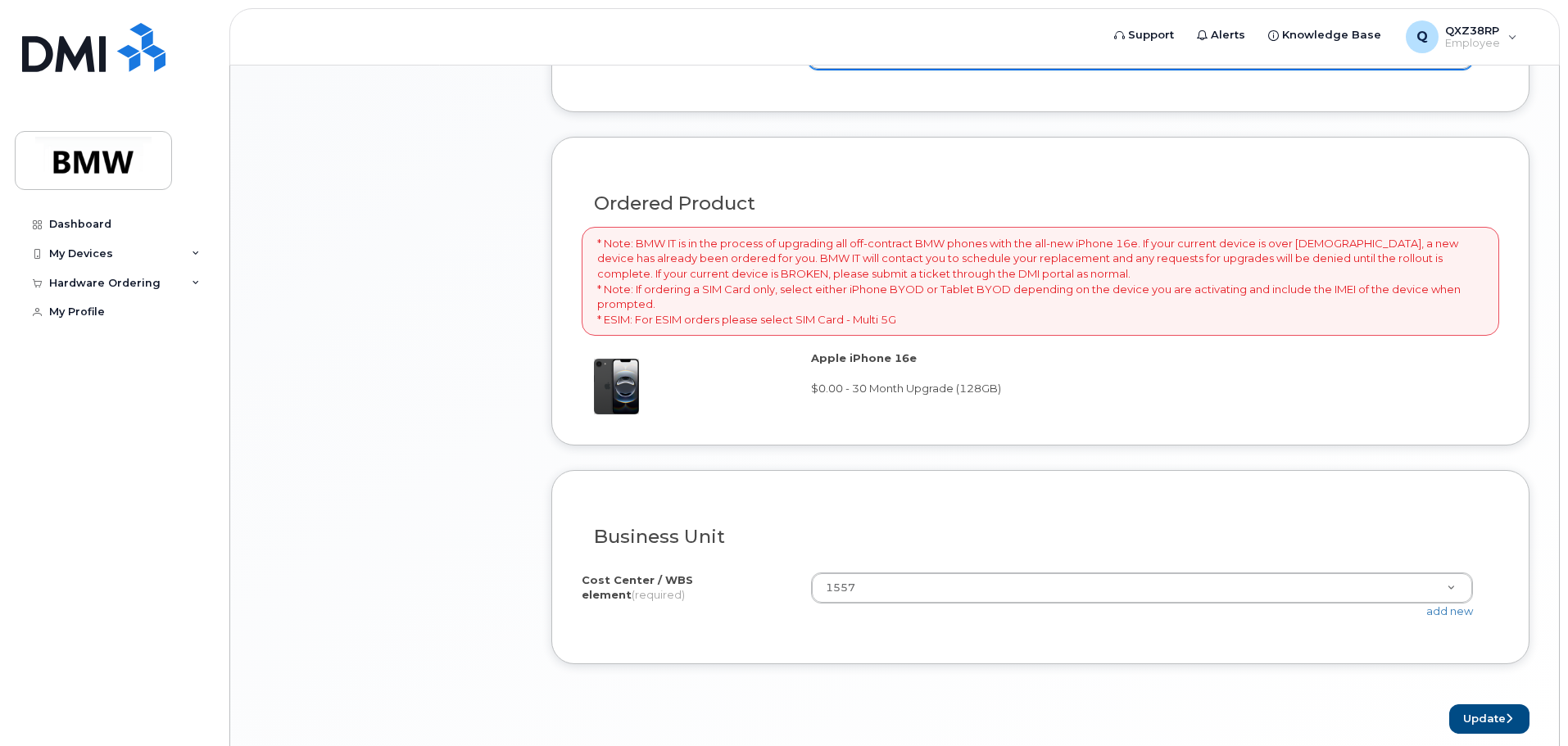
scroll to position [1065, 0]
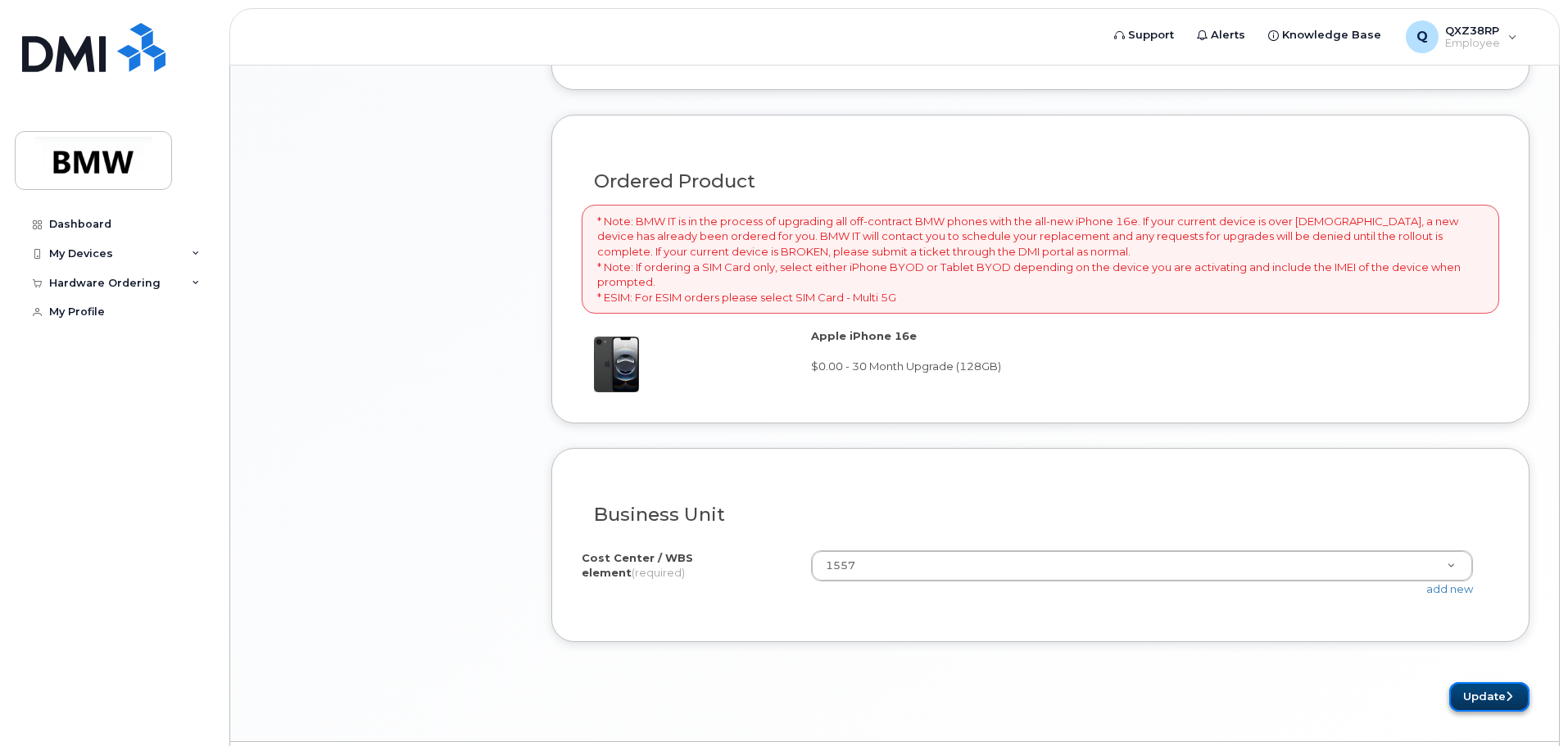
click at [1478, 709] on button "Update" at bounding box center [1490, 698] width 80 height 30
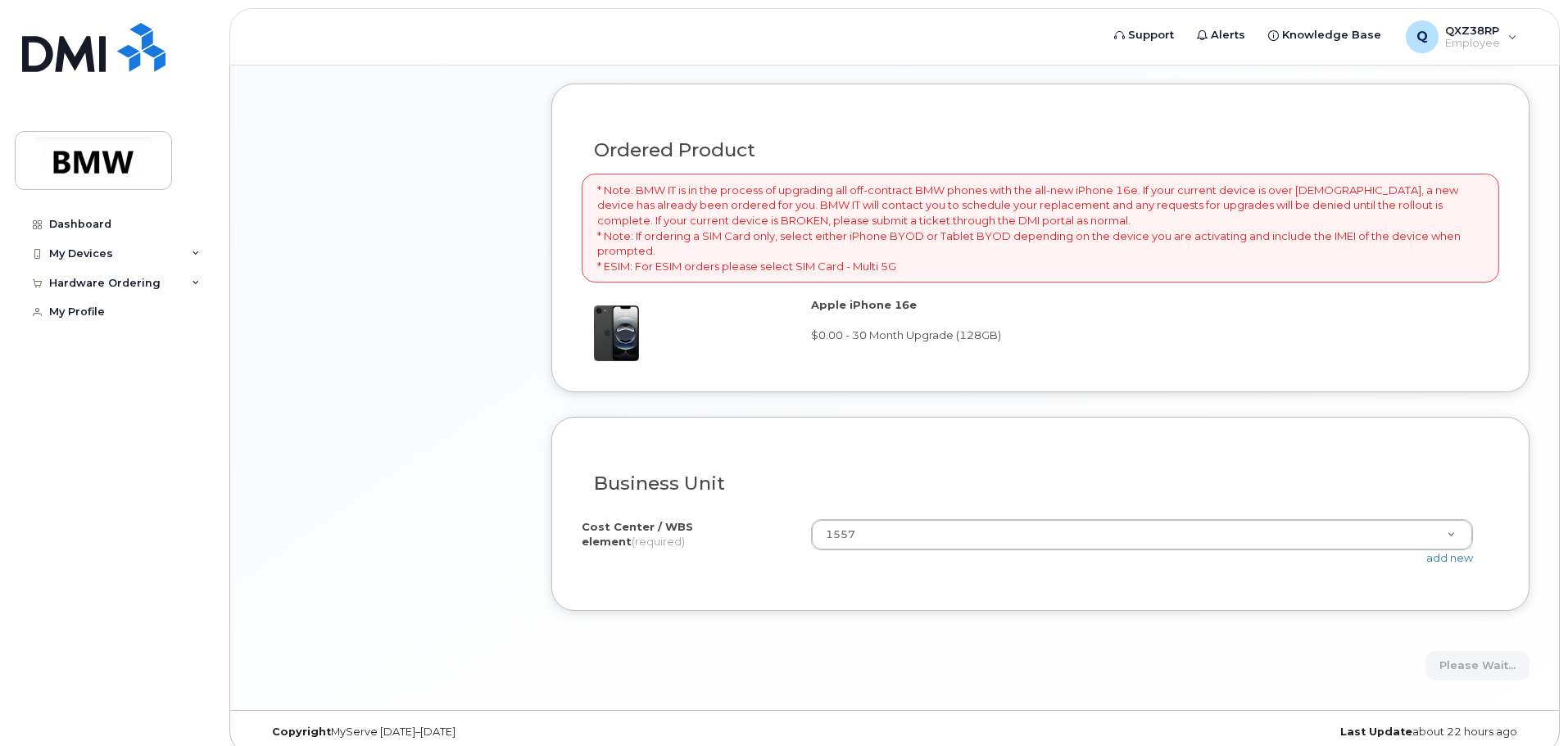
scroll to position [1113, 0]
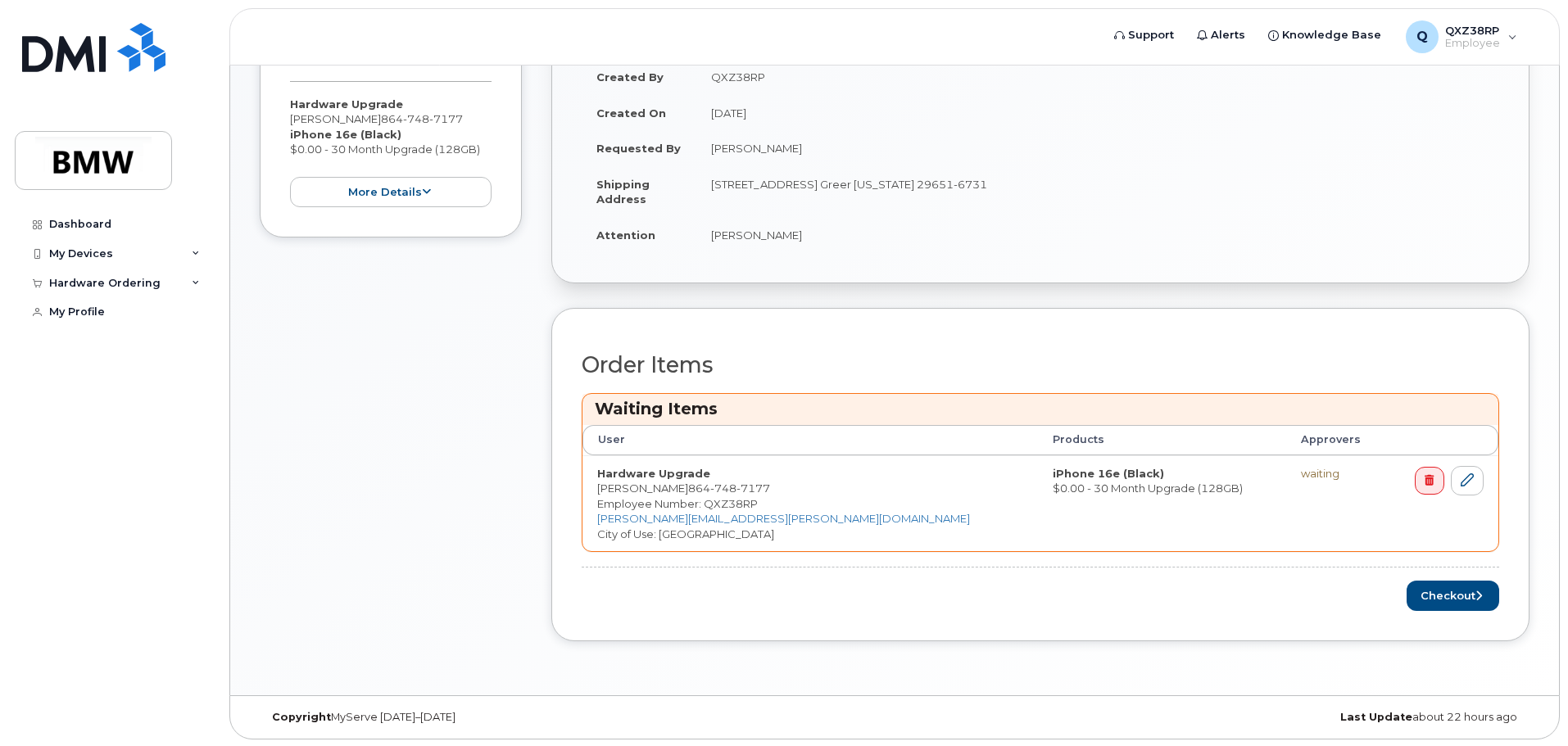
scroll to position [386, 0]
click at [1457, 599] on button "Checkout" at bounding box center [1454, 595] width 93 height 30
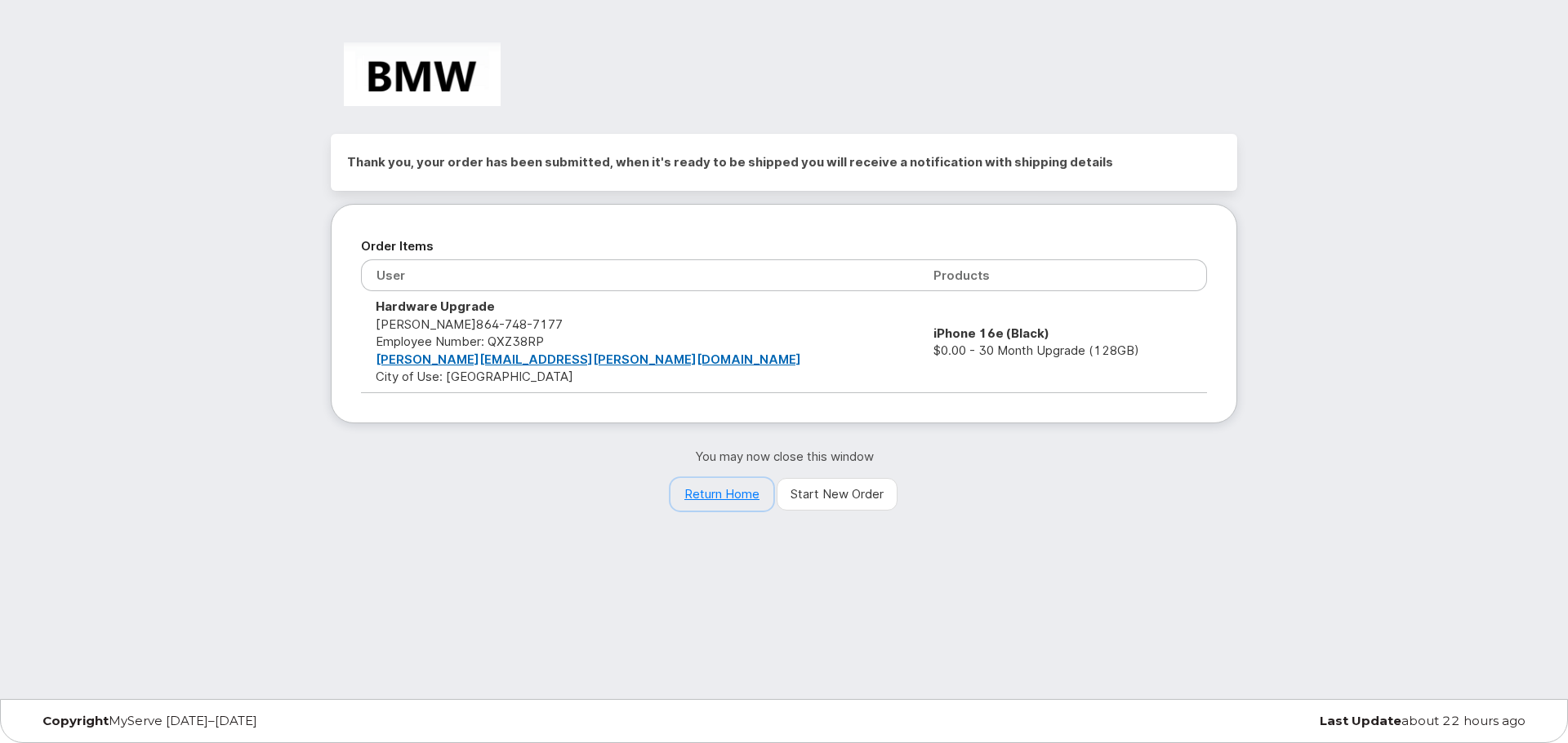
drag, startPoint x: 725, startPoint y: 498, endPoint x: 733, endPoint y: 497, distance: 8.1
click at [725, 498] on link "Return Home" at bounding box center [721, 494] width 103 height 33
